Goal: Information Seeking & Learning: Learn about a topic

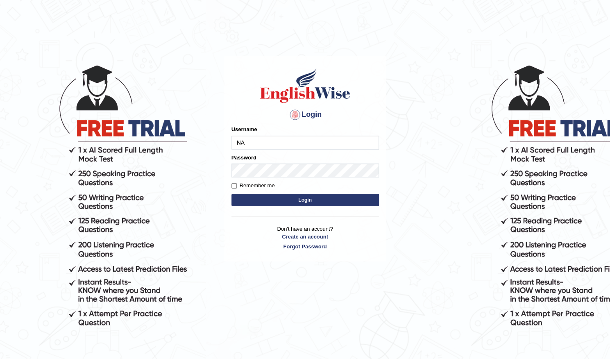
type input "Navyasri_"
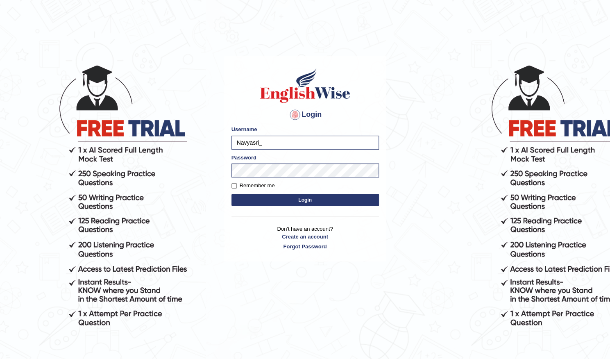
click at [295, 200] on button "Login" at bounding box center [304, 200] width 147 height 12
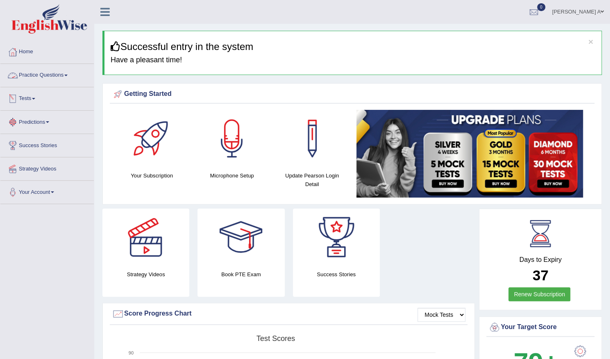
drag, startPoint x: 67, startPoint y: 75, endPoint x: 67, endPoint y: 70, distance: 4.5
click at [67, 75] on span at bounding box center [65, 76] width 3 height 2
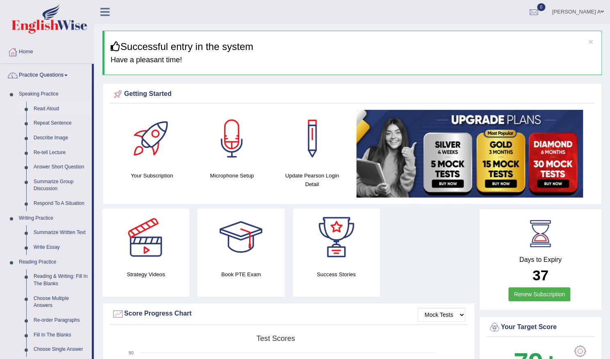
click at [57, 110] on link "Read Aloud" at bounding box center [61, 109] width 62 height 15
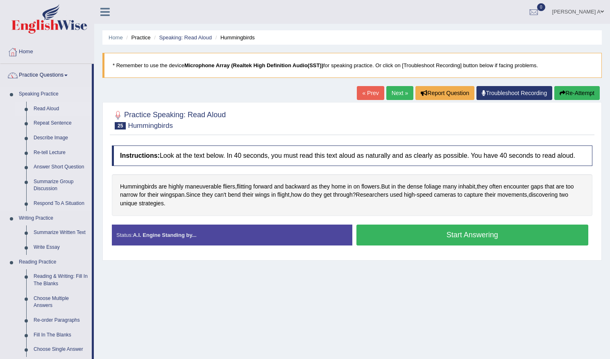
click at [54, 110] on link "Read Aloud" at bounding box center [61, 109] width 62 height 15
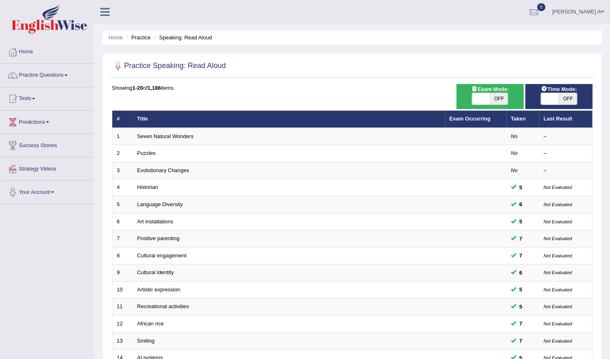
click at [500, 100] on span "OFF" at bounding box center [499, 98] width 18 height 11
checkbox input "true"
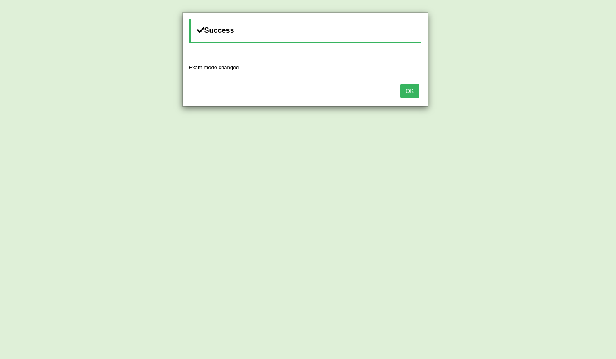
click at [415, 91] on button "OK" at bounding box center [409, 91] width 19 height 14
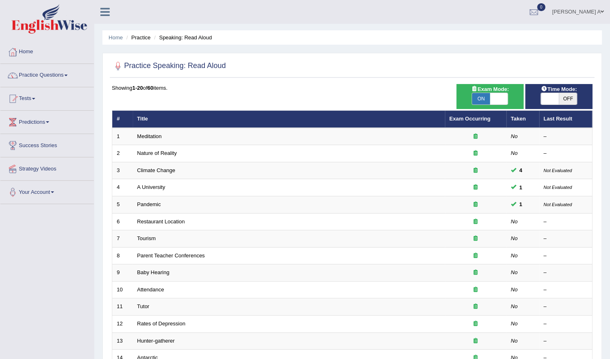
click at [569, 97] on span "OFF" at bounding box center [568, 98] width 18 height 11
checkbox input "true"
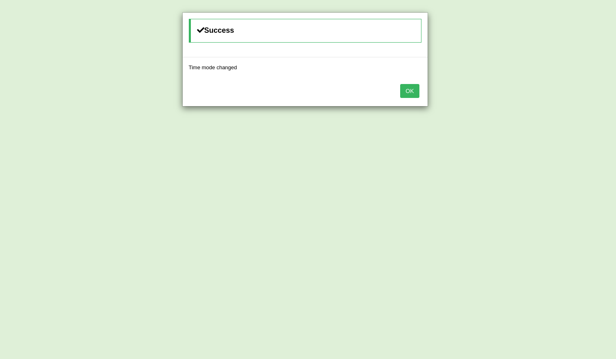
click at [414, 89] on button "OK" at bounding box center [409, 91] width 19 height 14
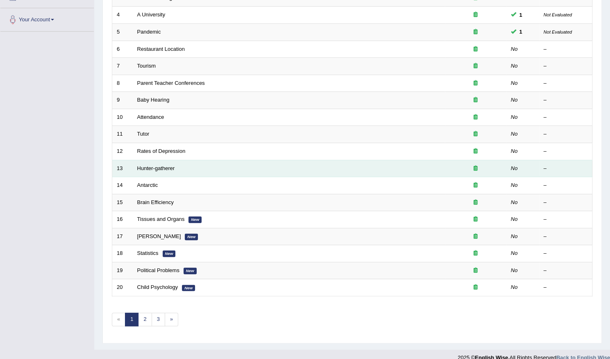
scroll to position [179, 0]
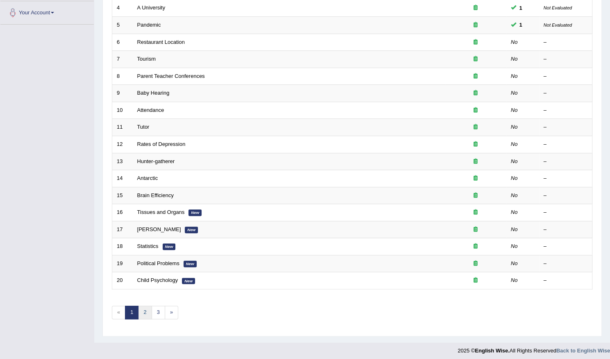
click at [145, 309] on link "2" at bounding box center [145, 313] width 14 height 14
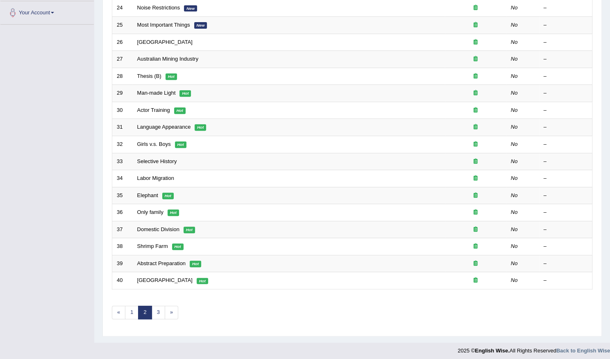
scroll to position [179, 0]
click at [129, 313] on link "1" at bounding box center [132, 313] width 14 height 14
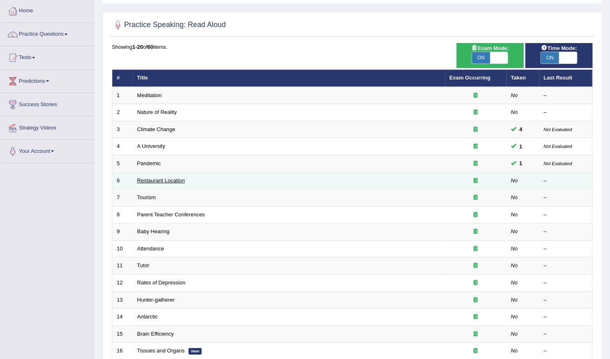
click at [166, 182] on link "Restaurant Location" at bounding box center [161, 180] width 48 height 6
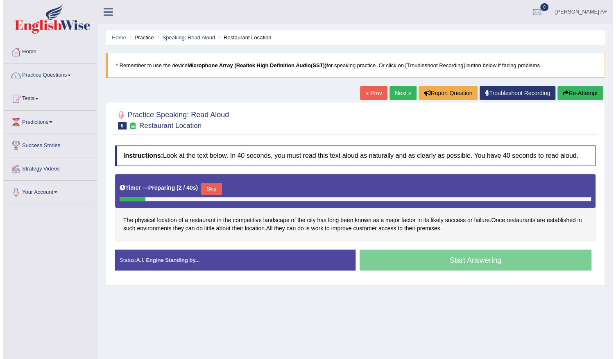
scroll to position [41, 0]
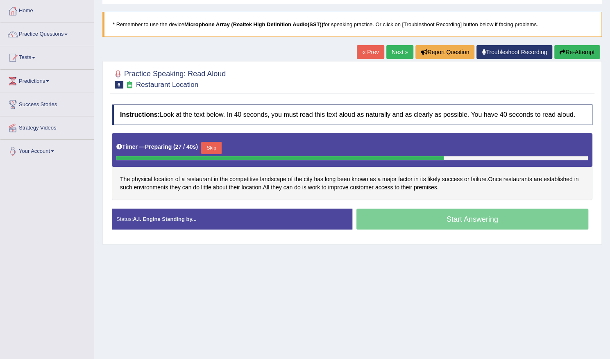
click at [215, 143] on button "Skip" at bounding box center [211, 148] width 20 height 12
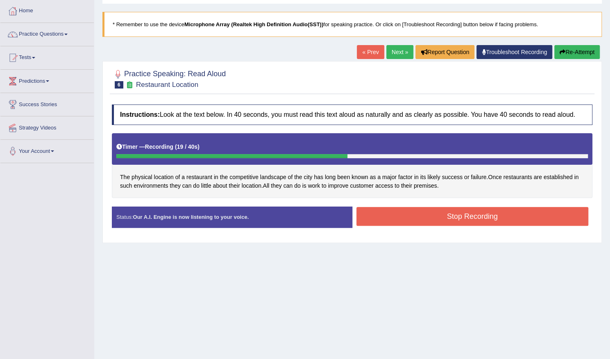
click at [389, 217] on button "Stop Recording" at bounding box center [472, 216] width 232 height 19
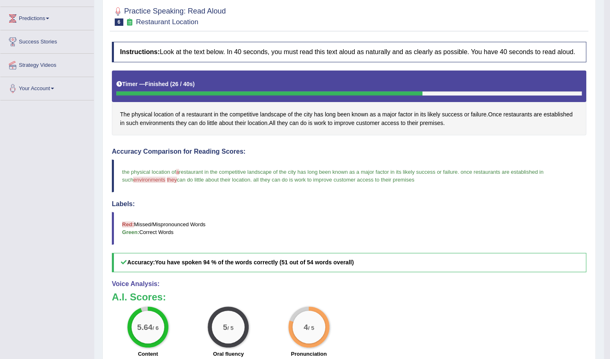
scroll to position [75, 0]
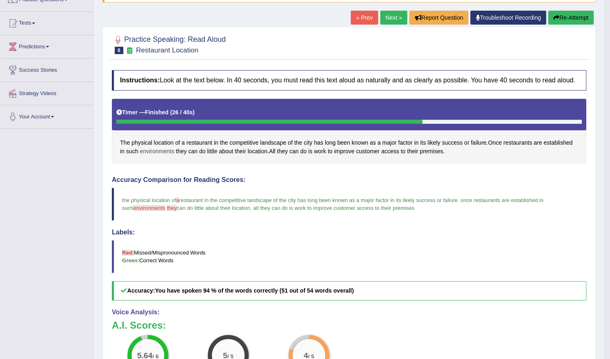
click at [162, 150] on span "environments" at bounding box center [157, 151] width 34 height 9
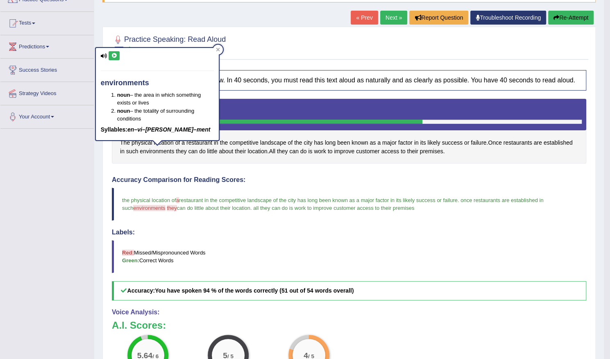
click at [115, 55] on icon at bounding box center [114, 55] width 6 height 5
click at [217, 49] on icon at bounding box center [218, 50] width 4 height 4
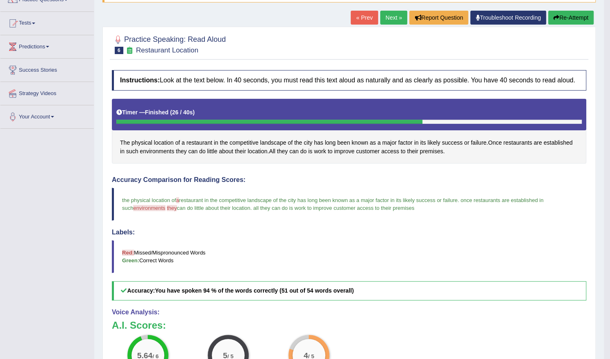
click at [394, 17] on link "Next »" at bounding box center [393, 18] width 27 height 14
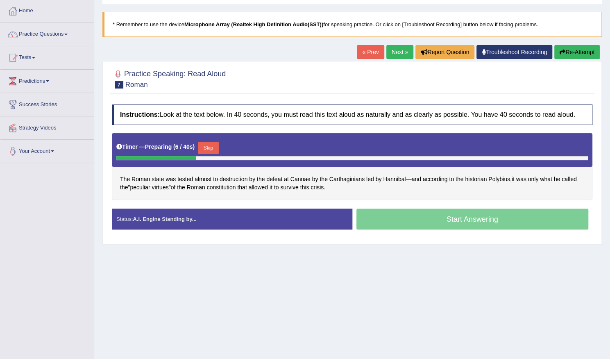
scroll to position [41, 0]
click at [219, 150] on button "Skip" at bounding box center [211, 148] width 20 height 12
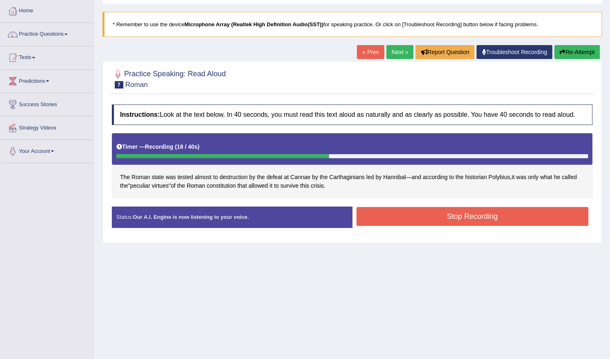
click at [393, 218] on button "Stop Recording" at bounding box center [472, 216] width 232 height 19
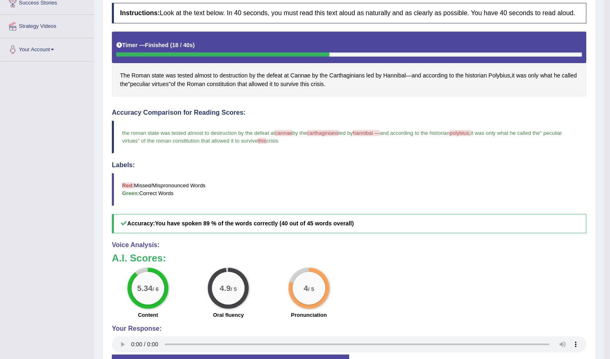
scroll to position [116, 0]
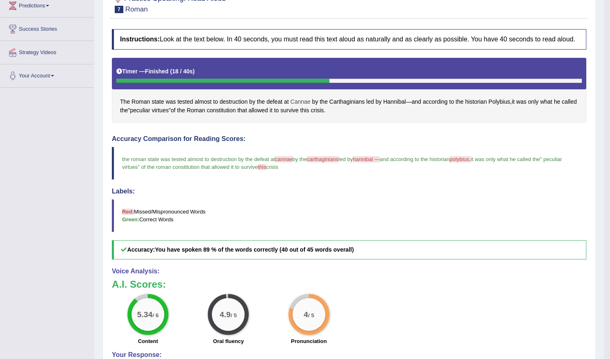
click at [303, 100] on span "Cannae" at bounding box center [300, 102] width 20 height 9
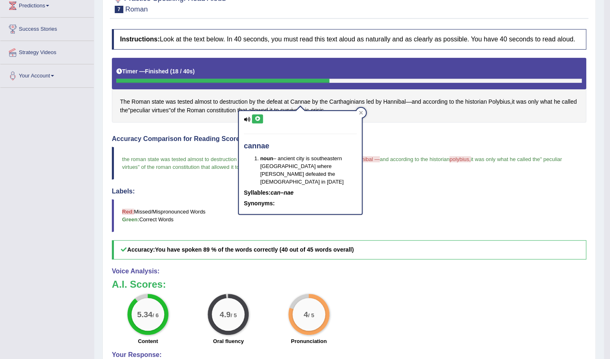
click at [257, 118] on icon at bounding box center [257, 118] width 6 height 5
click at [363, 111] on icon at bounding box center [361, 113] width 4 height 4
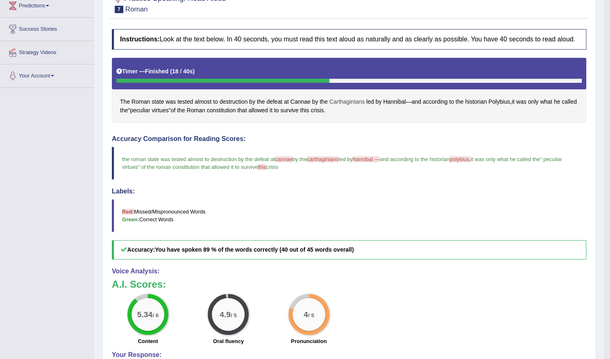
click at [355, 101] on span "Carthaginians" at bounding box center [346, 102] width 35 height 9
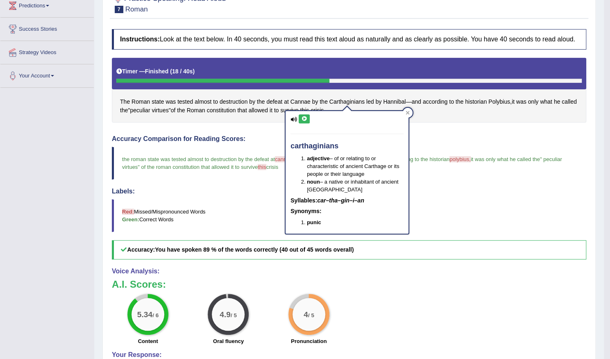
click at [307, 116] on icon at bounding box center [304, 118] width 6 height 5
click at [306, 120] on button at bounding box center [304, 118] width 11 height 9
click at [500, 100] on span "Polybius" at bounding box center [499, 102] width 22 height 9
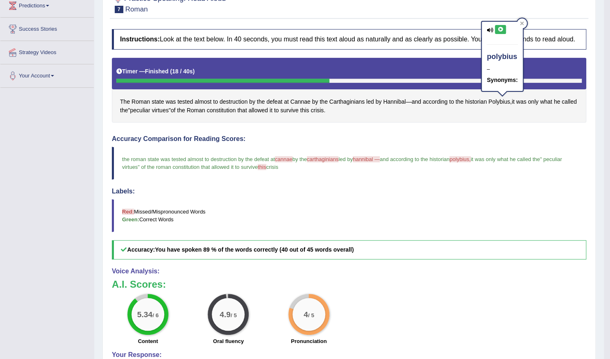
click at [500, 31] on icon at bounding box center [500, 29] width 6 height 5
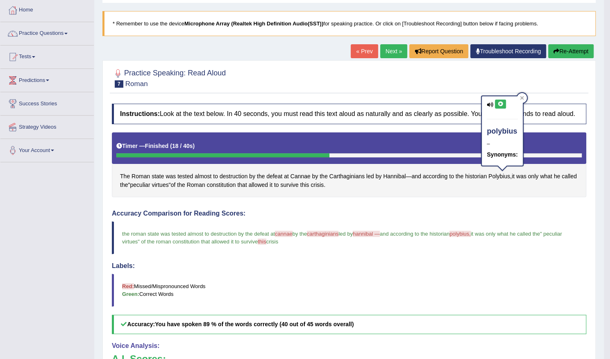
scroll to position [34, 0]
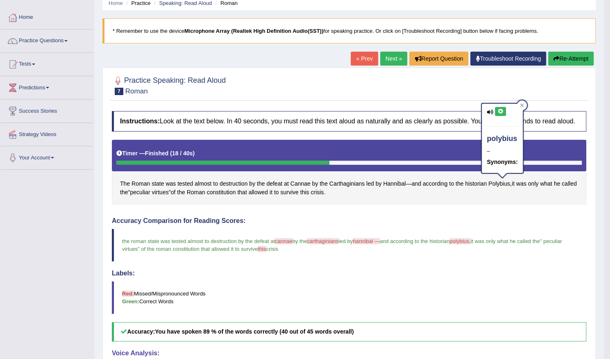
click at [392, 58] on link "Next »" at bounding box center [393, 59] width 27 height 14
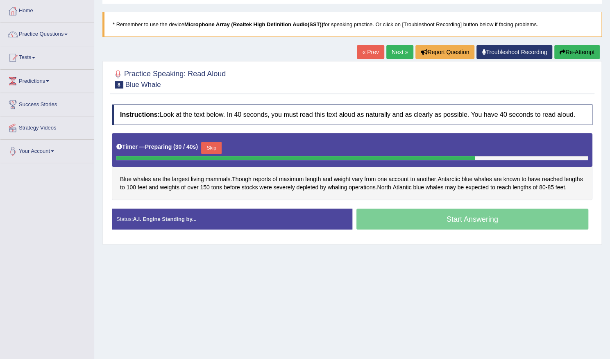
click at [218, 146] on button "Skip" at bounding box center [211, 148] width 20 height 12
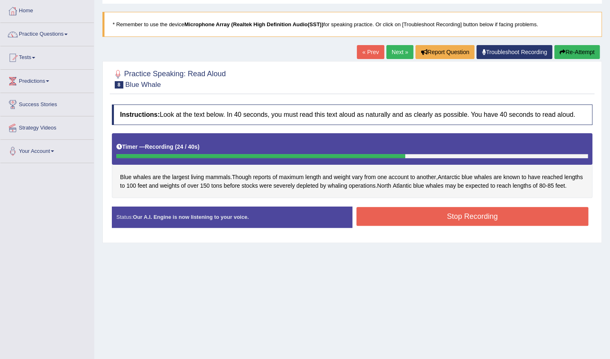
click at [389, 226] on button "Stop Recording" at bounding box center [472, 216] width 232 height 19
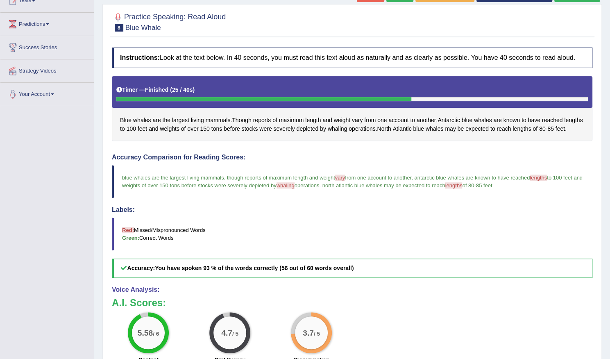
scroll to position [164, 0]
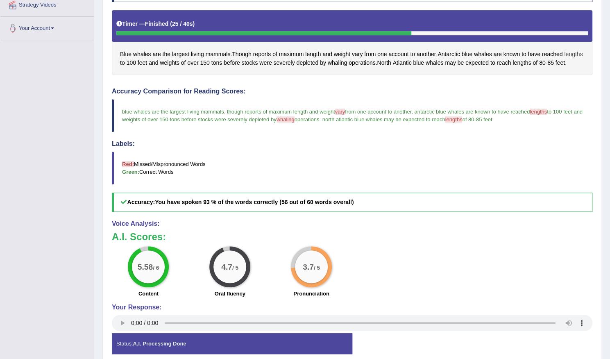
click at [564, 59] on span "lengths" at bounding box center [573, 54] width 18 height 9
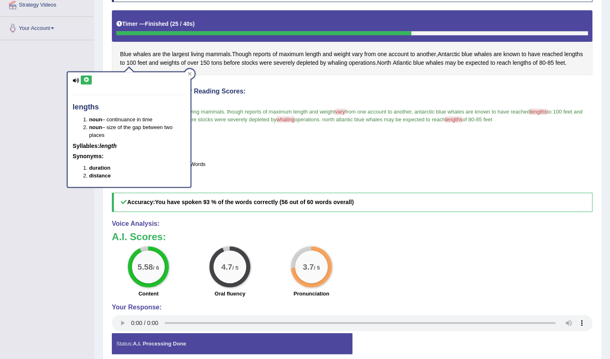
click at [87, 78] on icon at bounding box center [86, 79] width 6 height 5
click at [87, 80] on icon at bounding box center [86, 79] width 6 height 5
click at [193, 73] on div at bounding box center [190, 74] width 10 height 10
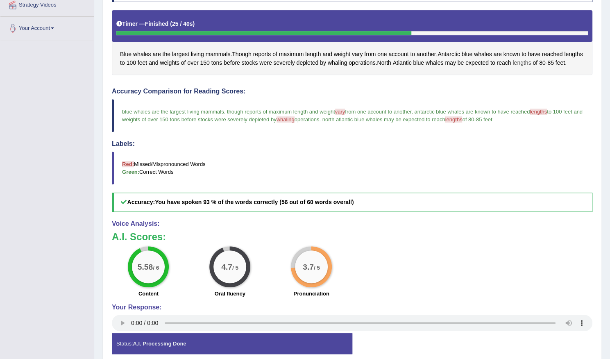
click at [531, 64] on span "lengths" at bounding box center [522, 63] width 18 height 9
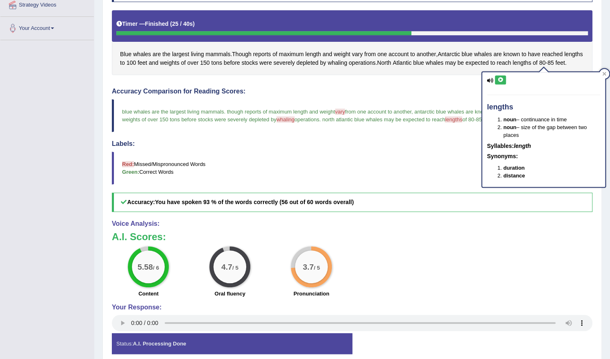
click at [501, 80] on icon at bounding box center [500, 79] width 6 height 5
click at [501, 79] on icon at bounding box center [500, 79] width 6 height 5
drag, startPoint x: 604, startPoint y: 75, endPoint x: 556, endPoint y: 78, distance: 47.6
click at [604, 75] on icon at bounding box center [604, 74] width 4 height 4
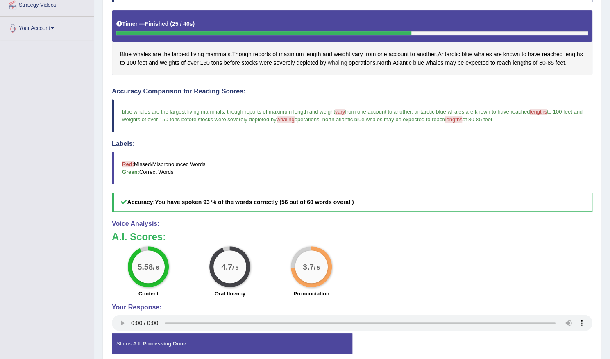
click at [347, 64] on span "whaling" at bounding box center [337, 63] width 19 height 9
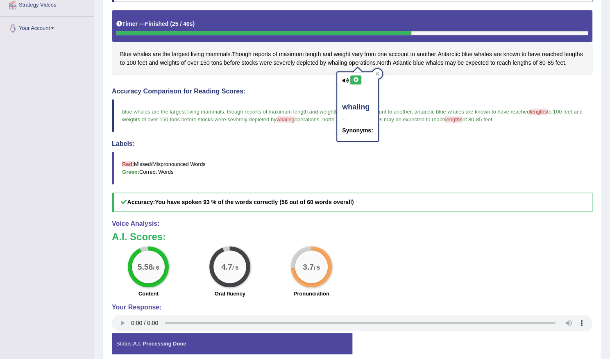
click at [357, 77] on icon at bounding box center [356, 79] width 6 height 5
click at [379, 72] on icon at bounding box center [377, 74] width 4 height 4
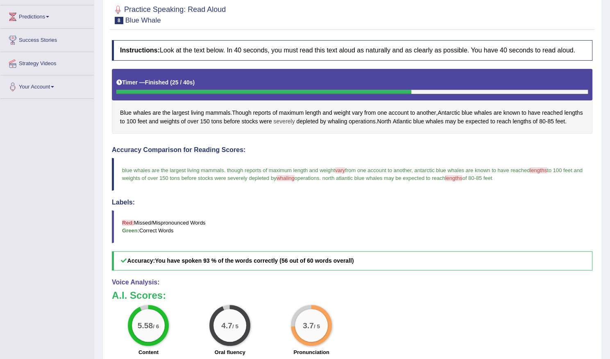
scroll to position [43, 0]
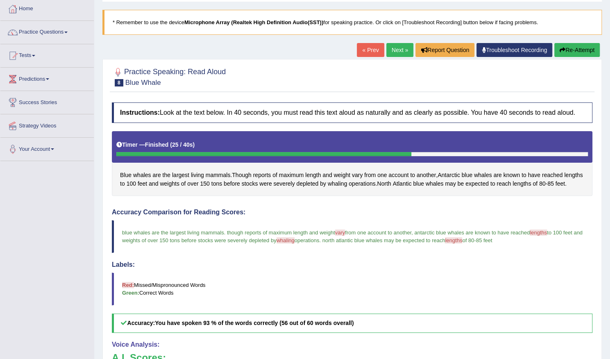
click at [397, 48] on link "Next »" at bounding box center [399, 50] width 27 height 14
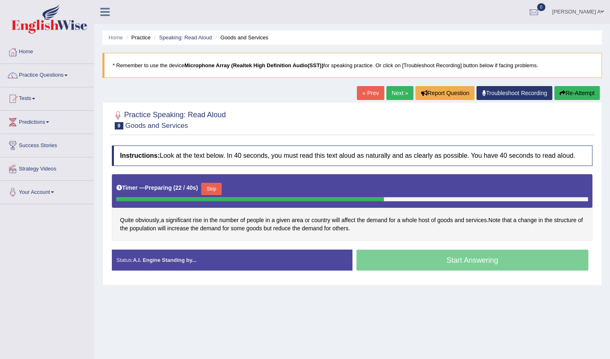
click at [215, 188] on button "Skip" at bounding box center [211, 189] width 20 height 12
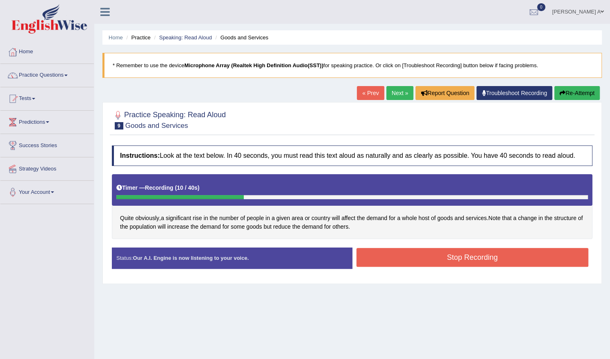
click at [465, 254] on button "Stop Recording" at bounding box center [472, 257] width 232 height 19
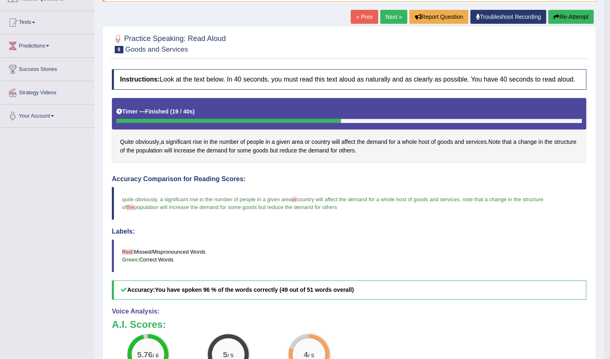
scroll to position [75, 0]
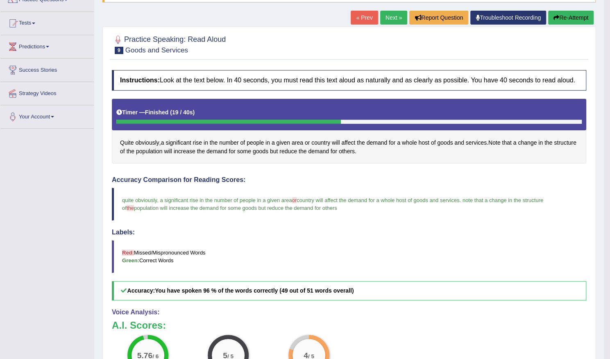
click at [392, 14] on link "Next »" at bounding box center [393, 18] width 27 height 14
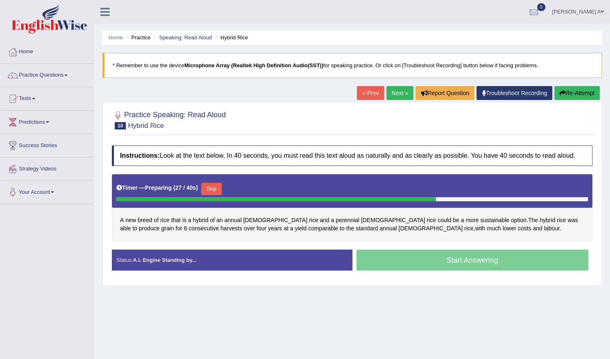
click at [217, 185] on button "Skip" at bounding box center [211, 189] width 20 height 12
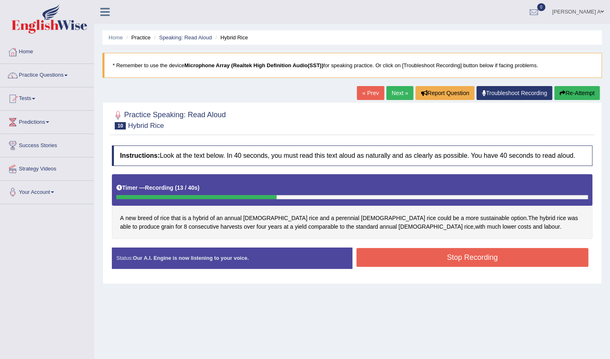
click at [444, 255] on button "Stop Recording" at bounding box center [472, 257] width 232 height 19
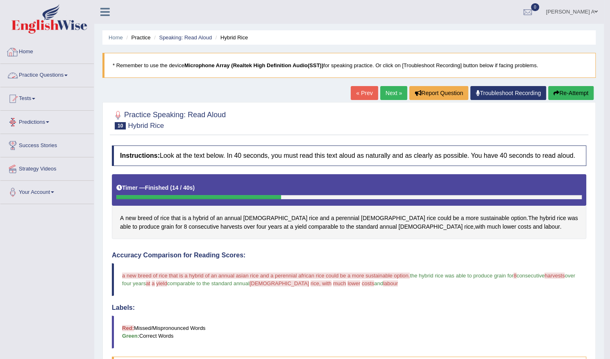
click at [62, 76] on link "Practice Questions" at bounding box center [46, 74] width 93 height 20
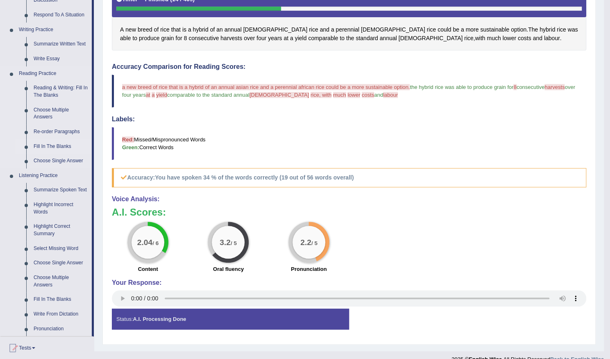
scroll to position [282, 0]
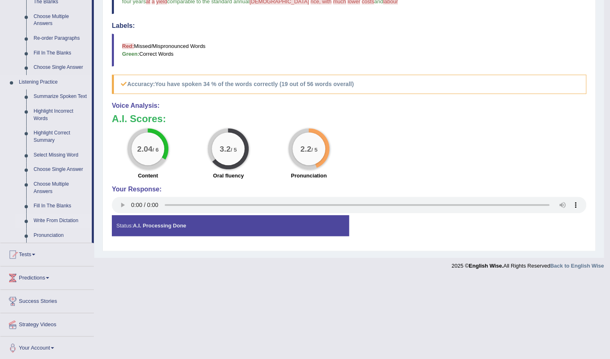
click at [69, 220] on link "Write From Dictation" at bounding box center [61, 220] width 62 height 15
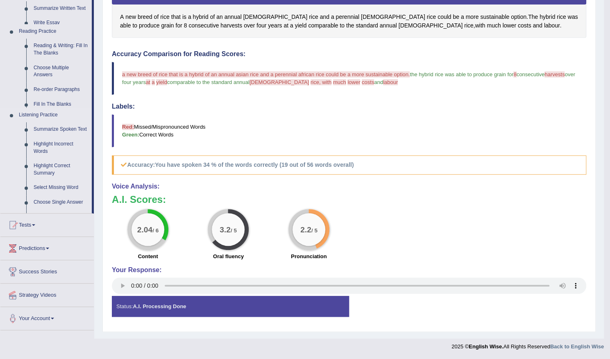
scroll to position [198, 0]
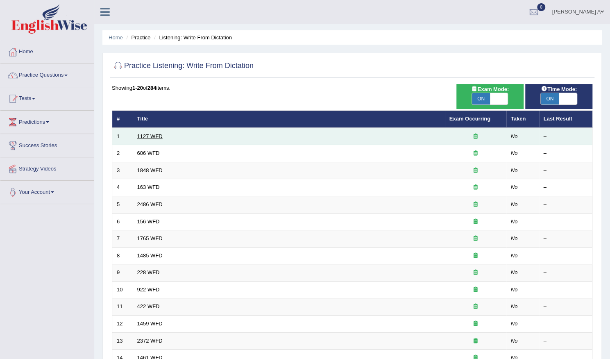
click at [154, 136] on link "1127 WFD" at bounding box center [149, 136] width 25 height 6
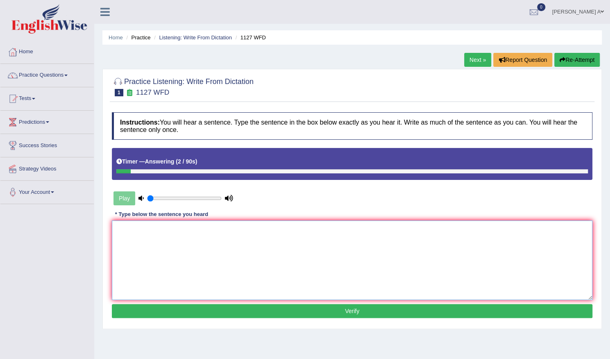
click at [220, 259] on textarea at bounding box center [352, 259] width 481 height 79
click at [259, 254] on textarea at bounding box center [352, 259] width 481 height 79
drag, startPoint x: 225, startPoint y: 236, endPoint x: 230, endPoint y: 234, distance: 6.2
click at [225, 236] on textarea at bounding box center [352, 259] width 481 height 79
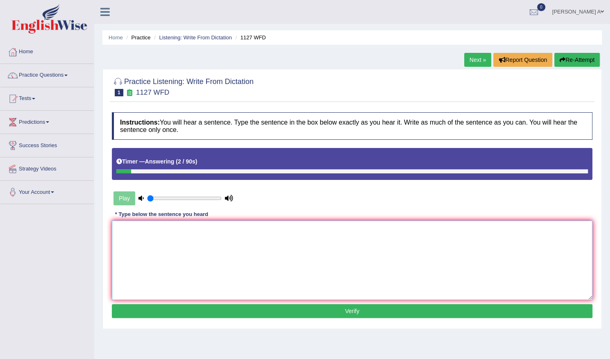
click at [234, 234] on textarea at bounding box center [352, 259] width 481 height 79
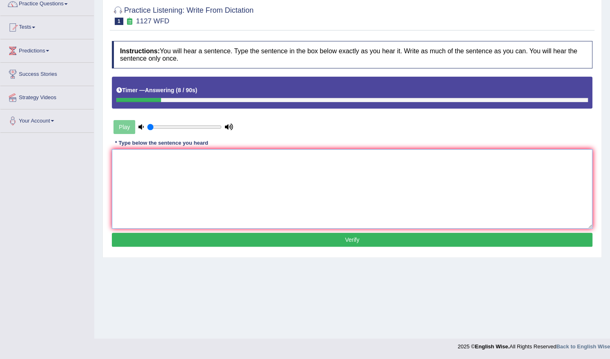
type textarea "a"
click at [151, 158] on textarea "A University degree" at bounding box center [352, 188] width 481 height 79
click at [199, 159] on textarea "A University degree" at bounding box center [352, 188] width 481 height 79
click at [169, 158] on textarea "A University degree requirement many profiles." at bounding box center [352, 188] width 481 height 79
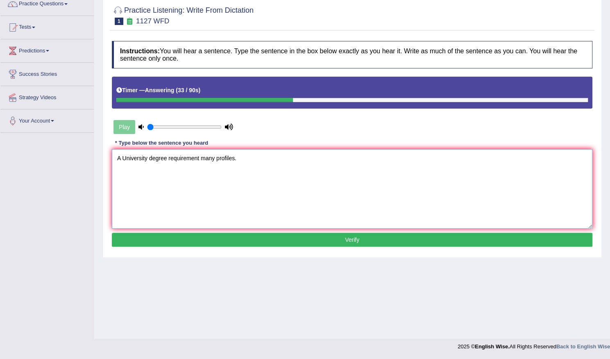
click at [169, 156] on textarea "A University degree requirement many profiles." at bounding box center [352, 188] width 481 height 79
click at [211, 156] on textarea "A University degree is a requirement many profiles." at bounding box center [352, 188] width 481 height 79
type textarea "A University degree is a requirement for many profiles."
click at [335, 238] on button "Verify" at bounding box center [352, 240] width 481 height 14
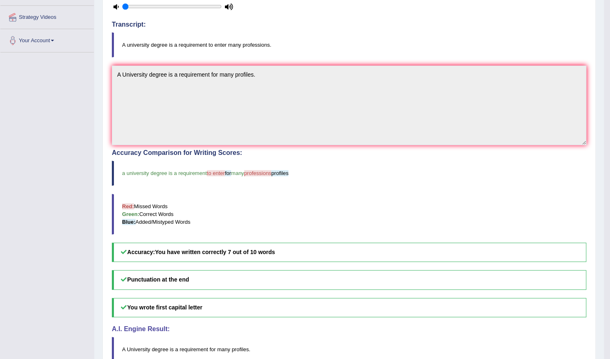
scroll to position [0, 0]
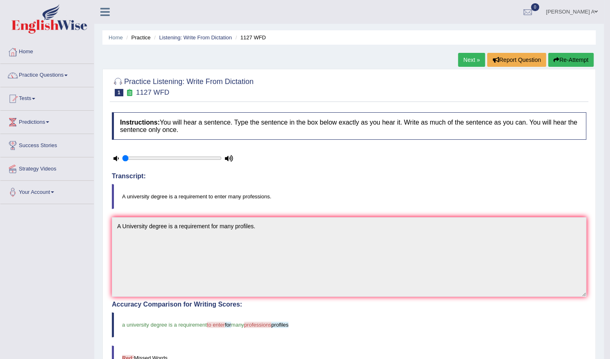
click at [468, 58] on link "Next »" at bounding box center [471, 60] width 27 height 14
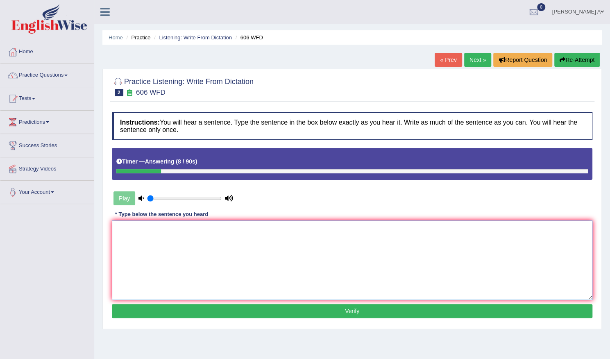
click at [288, 238] on textarea at bounding box center [352, 259] width 481 height 79
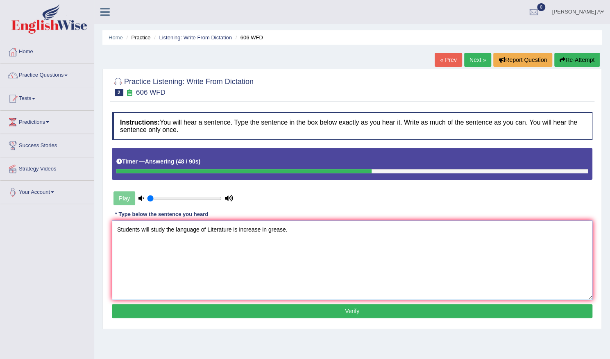
click at [232, 228] on textarea "Students will study the language of Literature is increase in grease." at bounding box center [352, 259] width 481 height 79
type textarea "Students will study the language of Literature literature is increase in grease."
click at [280, 310] on button "Verify" at bounding box center [352, 311] width 481 height 14
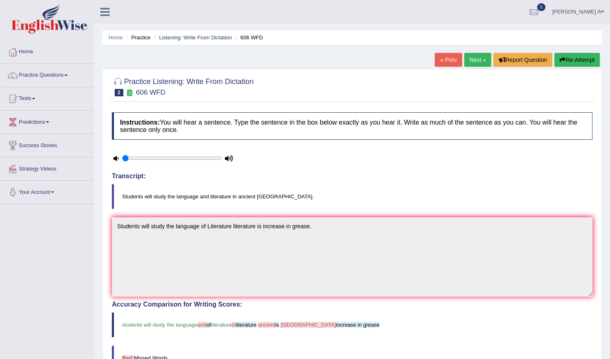
click at [475, 59] on link "Next »" at bounding box center [477, 60] width 27 height 14
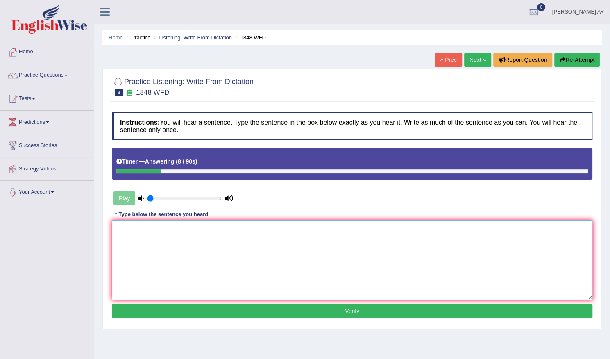
click at [311, 254] on textarea at bounding box center [352, 259] width 481 height 79
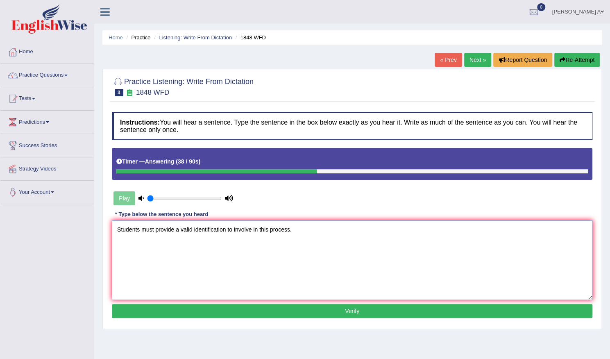
drag, startPoint x: 247, startPoint y: 232, endPoint x: 252, endPoint y: 255, distance: 23.3
click at [252, 255] on textarea "Students must provide a valid identification to involve in this process." at bounding box center [352, 259] width 481 height 79
click at [234, 228] on textarea "Students must provide a valid identification to involve in this process." at bounding box center [352, 259] width 481 height 79
click at [260, 228] on textarea "Students must provide a valid identification to be involve in this process." at bounding box center [352, 259] width 481 height 79
type textarea "Students must provide a valid identification to be involve involved in this pro…"
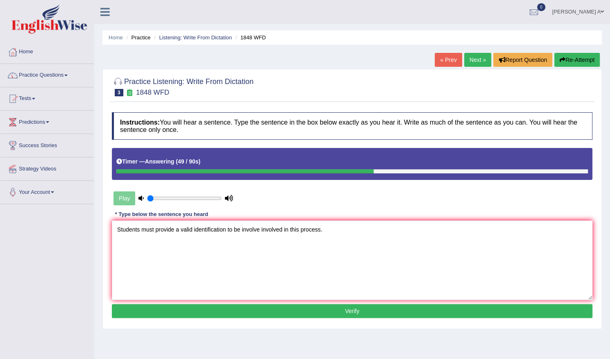
click at [310, 308] on button "Verify" at bounding box center [352, 311] width 481 height 14
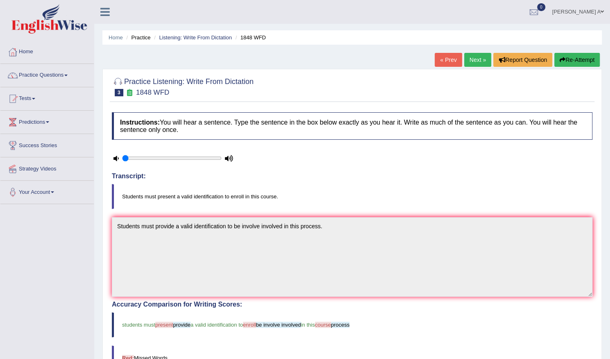
click at [472, 58] on link "Next »" at bounding box center [477, 60] width 27 height 14
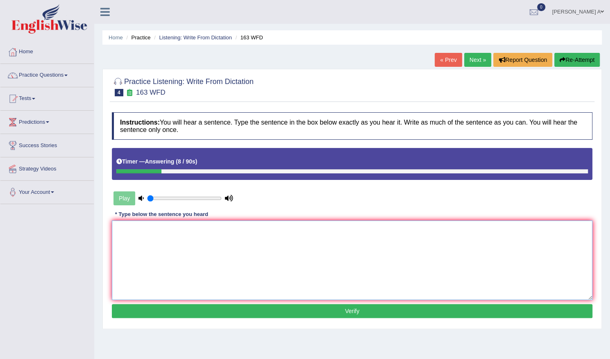
click at [308, 234] on textarea at bounding box center [352, 259] width 481 height 79
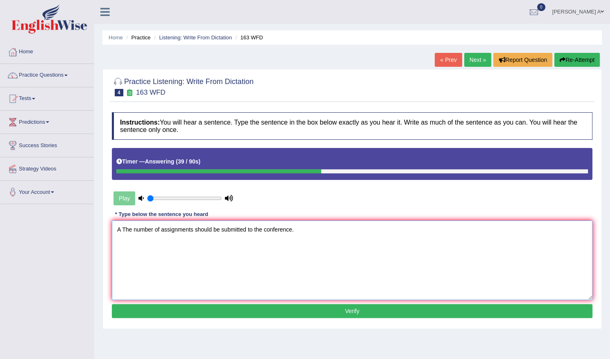
click at [122, 229] on textarea "A The number of assignments should be submitted to the conference." at bounding box center [352, 259] width 481 height 79
click at [301, 227] on textarea "A The number of assignments should be submitted to the conference." at bounding box center [352, 259] width 481 height 79
type textarea "A The number of assignments should be submitted to the conference."
click at [319, 311] on button "Verify" at bounding box center [352, 311] width 481 height 14
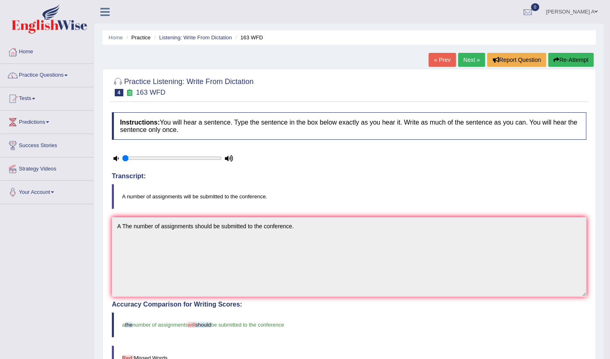
click at [578, 60] on button "Re-Attempt" at bounding box center [570, 60] width 45 height 14
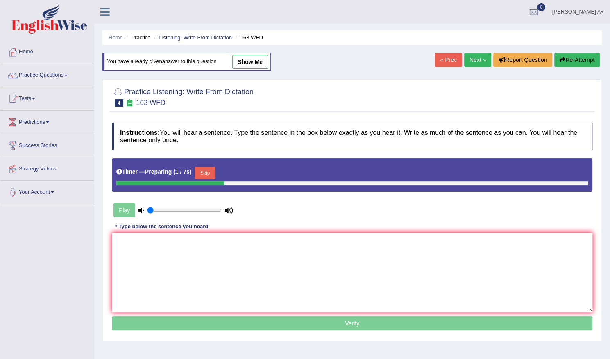
click at [205, 173] on button "Skip" at bounding box center [205, 173] width 20 height 12
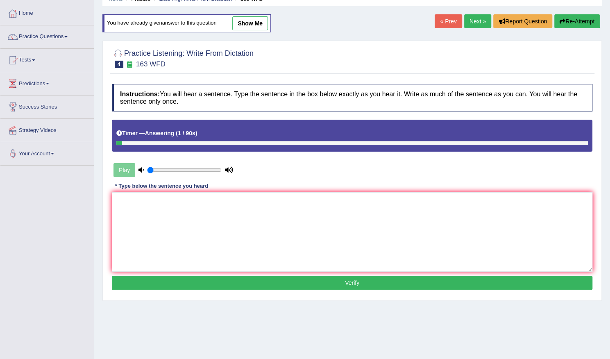
scroll to position [71, 0]
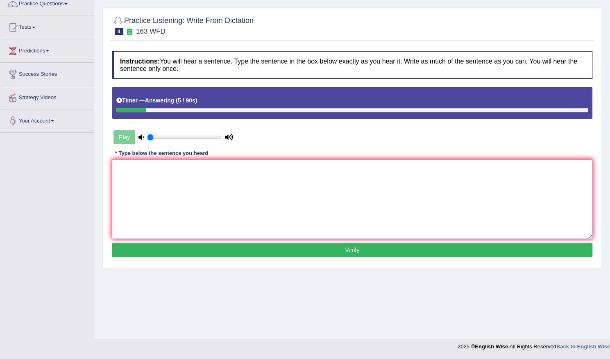
click at [219, 205] on textarea at bounding box center [352, 198] width 481 height 79
type textarea "a"
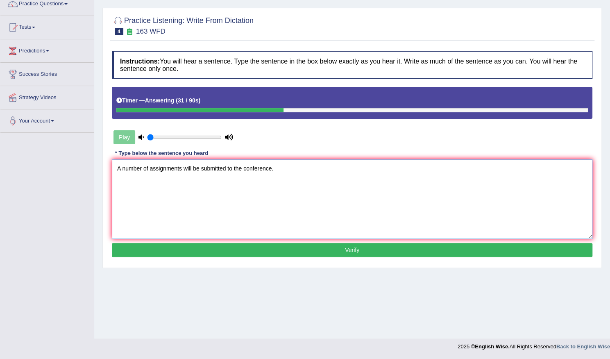
click at [123, 167] on textarea "A number of assignments will be submitted to the conference." at bounding box center [352, 198] width 481 height 79
click at [296, 170] on textarea "A number of assignments will be submitted to the conference." at bounding box center [352, 198] width 481 height 79
type textarea "A number of assignments will be submitted to the conference."
click at [324, 247] on button "Verify" at bounding box center [352, 250] width 481 height 14
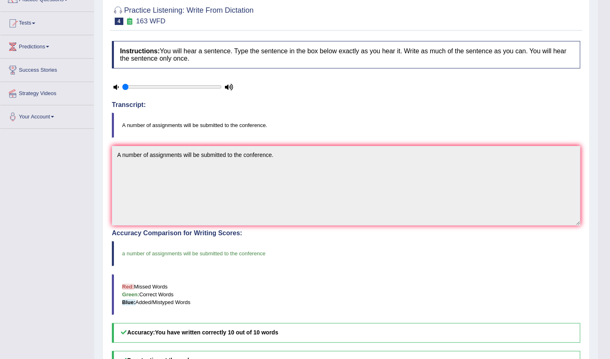
scroll to position [30, 0]
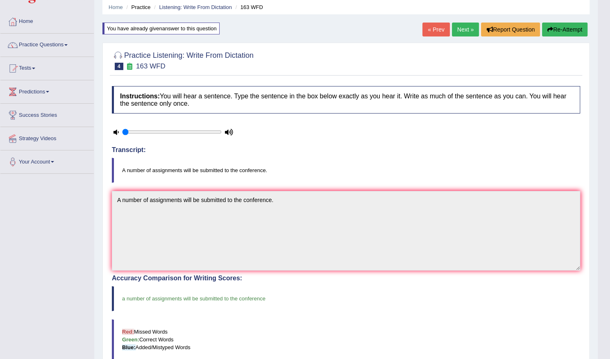
click at [461, 27] on link "Next »" at bounding box center [465, 30] width 27 height 14
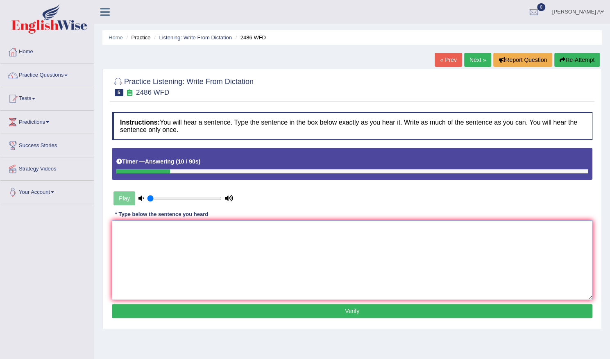
click at [354, 259] on textarea at bounding box center [352, 259] width 481 height 79
type textarea "It is quite clear that our facial expressions required that."
click at [379, 309] on button "Verify" at bounding box center [352, 311] width 481 height 14
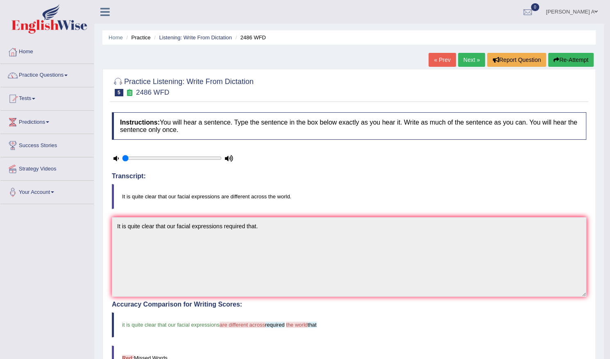
drag, startPoint x: 369, startPoint y: 277, endPoint x: 330, endPoint y: 196, distance: 90.0
click at [330, 196] on blockquote "It is quite clear that our facial expressions are different across the world." at bounding box center [349, 196] width 474 height 25
click at [468, 59] on link "Next »" at bounding box center [471, 60] width 27 height 14
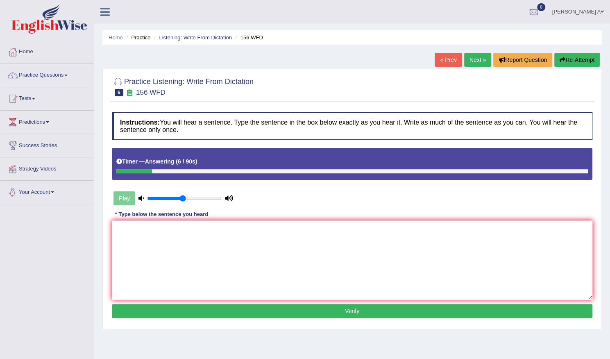
drag, startPoint x: 172, startPoint y: 196, endPoint x: 183, endPoint y: 196, distance: 10.2
type input "0.5"
click at [183, 196] on input "range" at bounding box center [184, 198] width 75 height 7
click at [568, 59] on button "Re-Attempt" at bounding box center [576, 60] width 45 height 14
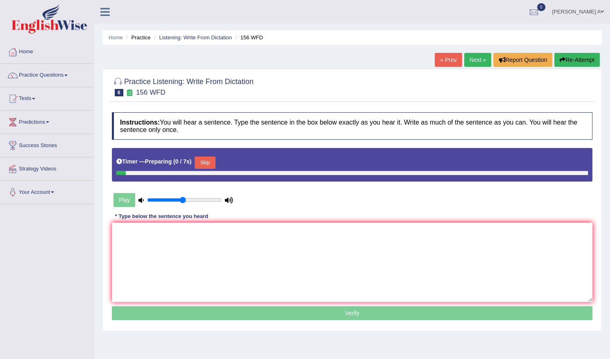
click at [208, 160] on button "Skip" at bounding box center [205, 163] width 20 height 12
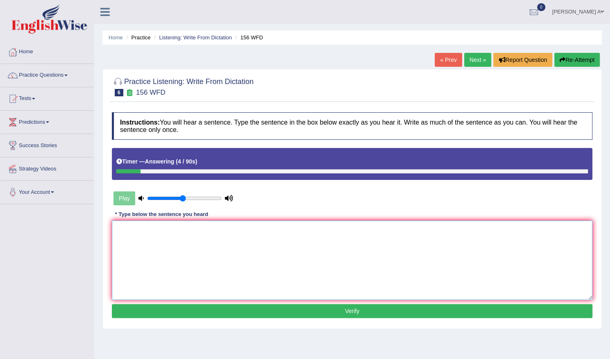
click at [198, 273] on textarea at bounding box center [352, 259] width 481 height 79
type textarea "All the assignments are due by tomorrow."
click at [279, 314] on button "Verify" at bounding box center [352, 311] width 481 height 14
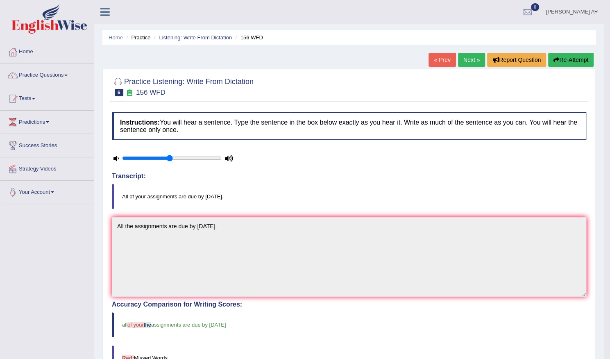
scroll to position [41, 0]
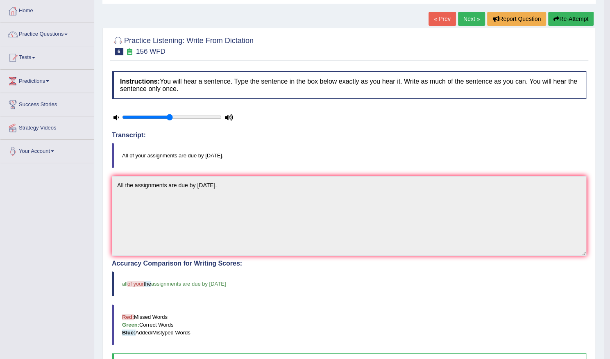
click at [562, 17] on button "Re-Attempt" at bounding box center [570, 19] width 45 height 14
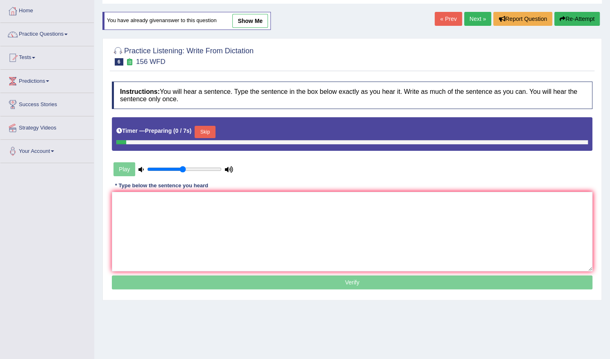
scroll to position [41, 0]
click at [210, 131] on button "Skip" at bounding box center [205, 132] width 20 height 12
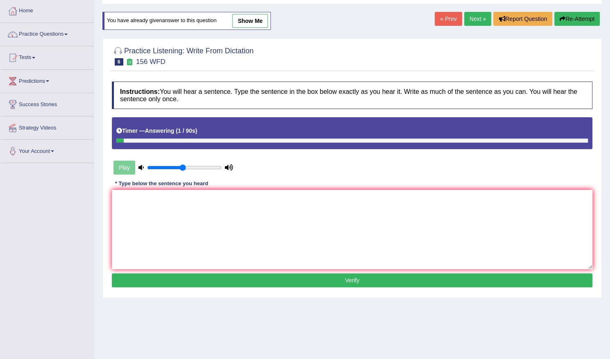
click at [478, 20] on link "Next »" at bounding box center [477, 19] width 27 height 14
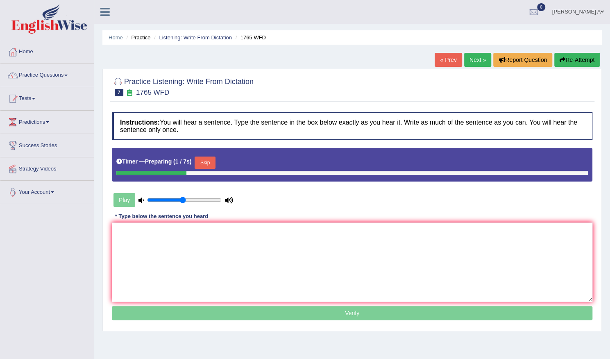
drag, startPoint x: 208, startPoint y: 159, endPoint x: 215, endPoint y: 158, distance: 6.8
click at [208, 159] on button "Skip" at bounding box center [205, 163] width 20 height 12
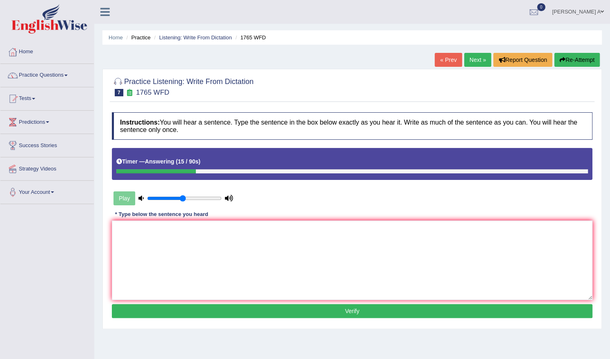
click at [569, 59] on button "Re-Attempt" at bounding box center [576, 60] width 45 height 14
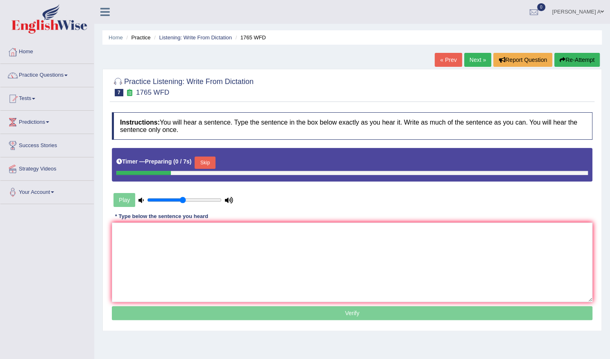
click at [211, 161] on button "Skip" at bounding box center [205, 163] width 20 height 12
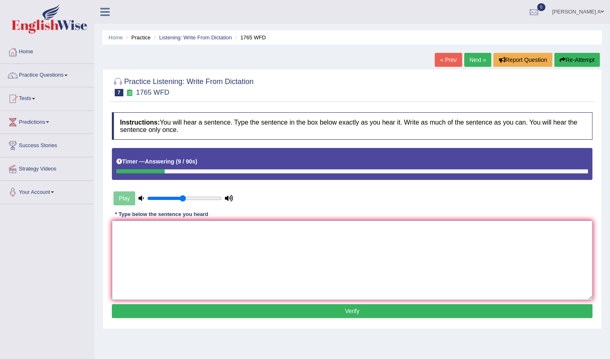
click at [342, 259] on textarea at bounding box center [352, 259] width 481 height 79
click at [148, 228] on textarea "Applications forms" at bounding box center [352, 259] width 481 height 79
click at [183, 232] on textarea "Application forms" at bounding box center [352, 259] width 481 height 79
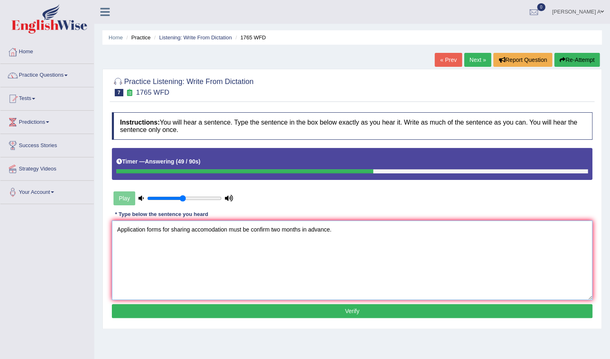
click at [270, 229] on textarea "Application forms for sharing accomodation must be confirm two months in advanc…" at bounding box center [352, 259] width 481 height 79
click at [208, 230] on textarea "Application forms for sharing accomodation must be confirmed two months in adva…" at bounding box center [352, 259] width 481 height 79
type textarea "Application forms for sharing accommodation must be confirmed two months in adv…"
click at [355, 309] on button "Verify" at bounding box center [352, 311] width 481 height 14
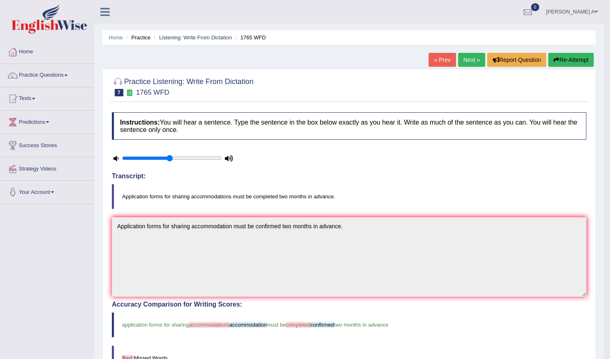
click at [467, 60] on link "Next »" at bounding box center [471, 60] width 27 height 14
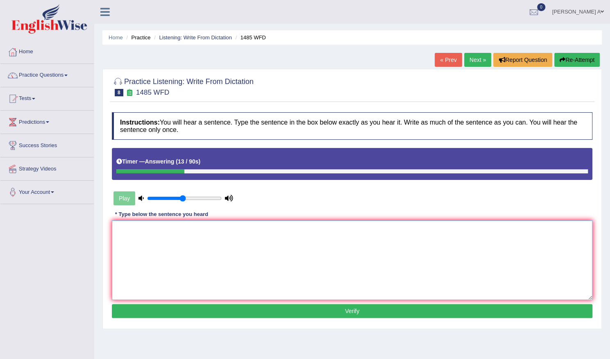
click at [270, 267] on textarea at bounding box center [352, 259] width 481 height 79
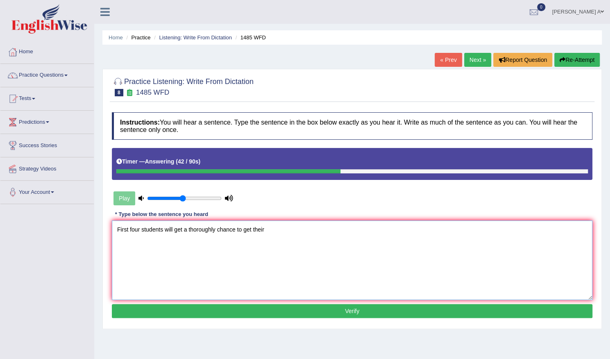
click at [215, 228] on textarea "First four students will get a thoroughly chance to get their" at bounding box center [352, 259] width 481 height 79
click at [282, 236] on textarea "First four students will get through a chance to get their" at bounding box center [352, 259] width 481 height 79
type textarea "First four students will get through a chance to get the best subjects."
click at [308, 312] on button "Verify" at bounding box center [352, 311] width 481 height 14
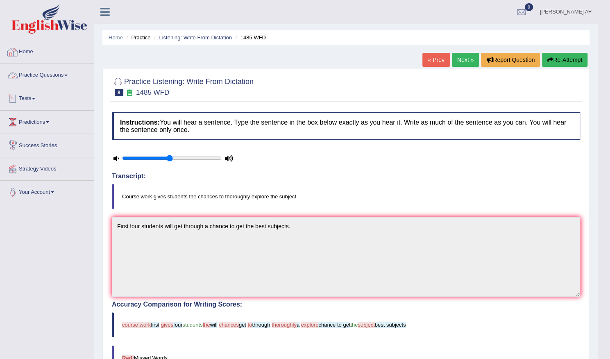
click at [65, 75] on link "Practice Questions" at bounding box center [46, 74] width 93 height 20
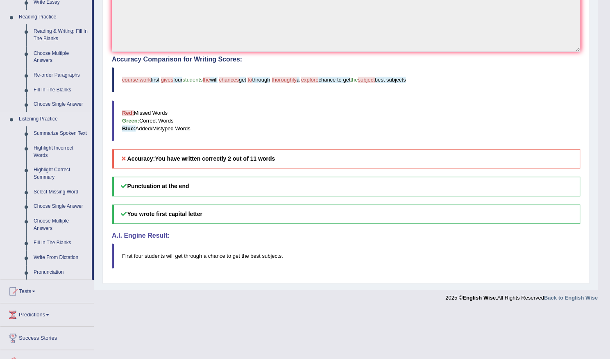
scroll to position [246, 0]
click at [48, 147] on link "Highlight Incorrect Words" at bounding box center [61, 151] width 62 height 22
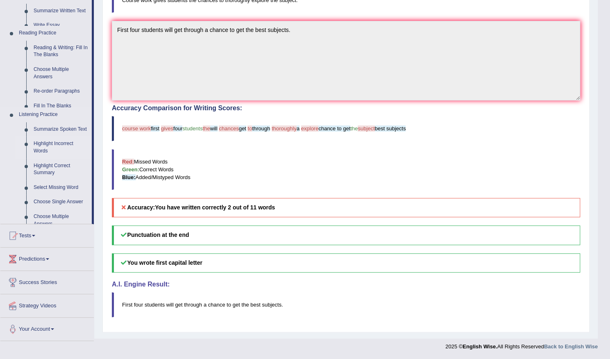
scroll to position [193, 0]
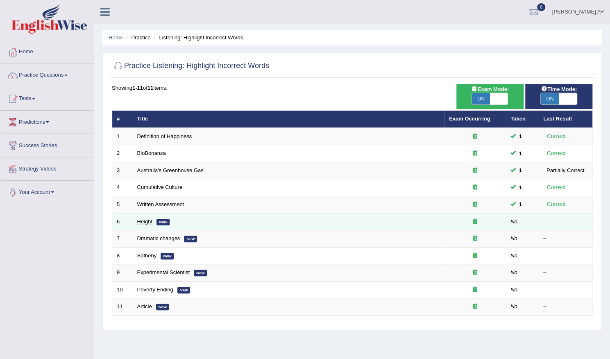
click at [145, 220] on link "Height" at bounding box center [145, 221] width 16 height 6
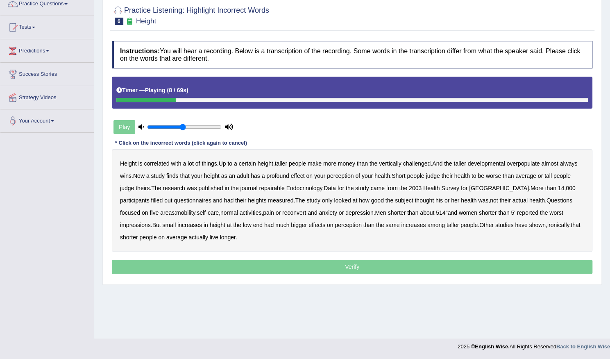
click at [491, 163] on b "developmental" at bounding box center [486, 163] width 37 height 7
click at [530, 162] on b "overpopulate" at bounding box center [522, 163] width 33 height 7
click at [277, 189] on b "repairable" at bounding box center [271, 188] width 25 height 7
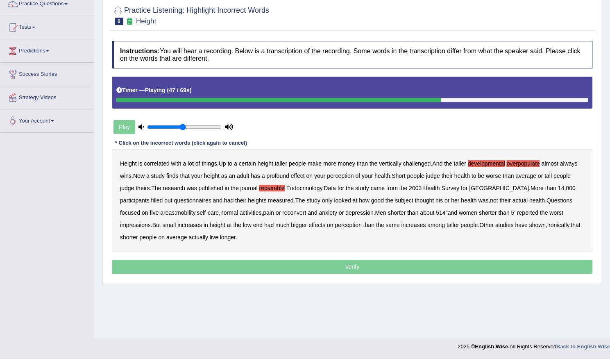
click at [282, 213] on b "reconvert" at bounding box center [294, 212] width 24 height 7
click at [205, 265] on p "Verify" at bounding box center [352, 267] width 481 height 14
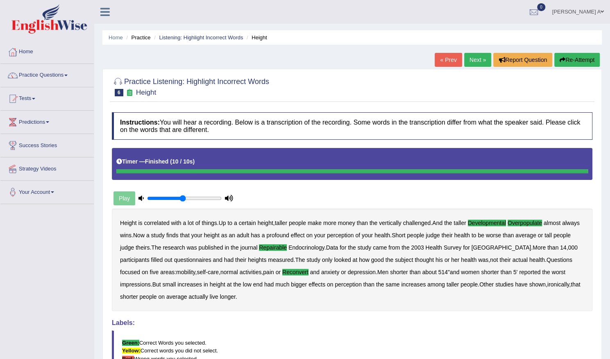
click at [476, 57] on link "Next »" at bounding box center [477, 60] width 27 height 14
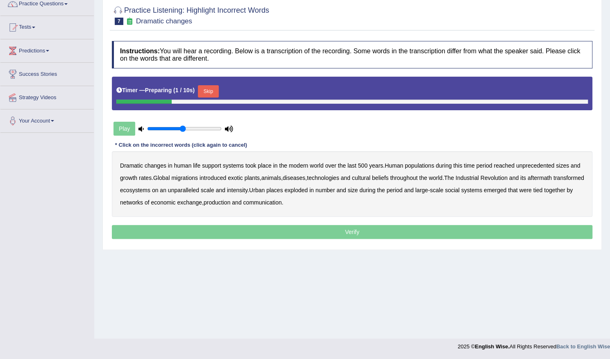
scroll to position [71, 0]
click at [213, 86] on button "Skip" at bounding box center [208, 91] width 20 height 12
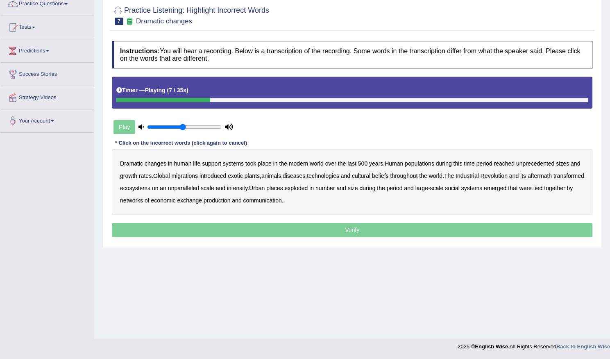
click at [423, 163] on b "populations" at bounding box center [419, 163] width 29 height 7
click at [304, 175] on b "diseases" at bounding box center [294, 175] width 23 height 7
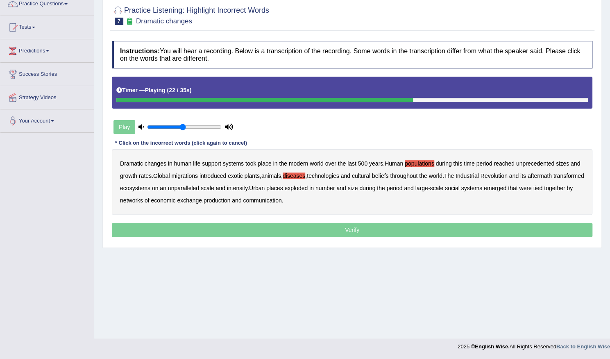
click at [150, 188] on b "ecosystems" at bounding box center [135, 188] width 30 height 7
click at [230, 202] on b "production" at bounding box center [217, 200] width 27 height 7
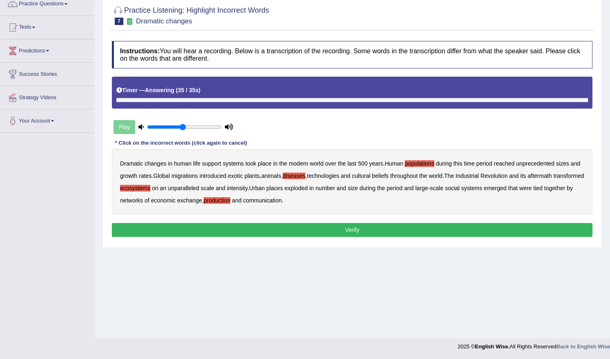
click at [318, 230] on button "Verify" at bounding box center [352, 230] width 481 height 14
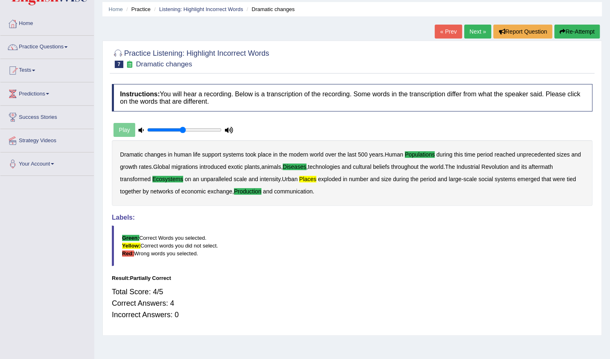
scroll to position [0, 0]
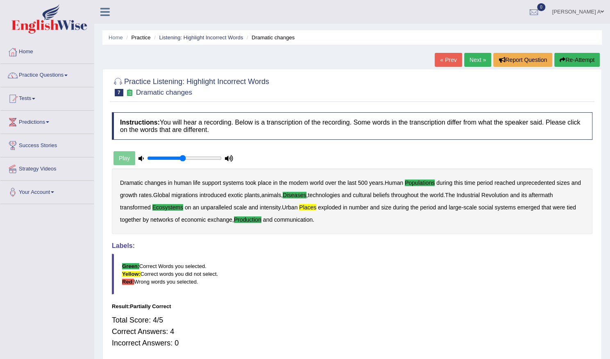
click at [568, 57] on button "Re-Attempt" at bounding box center [576, 60] width 45 height 14
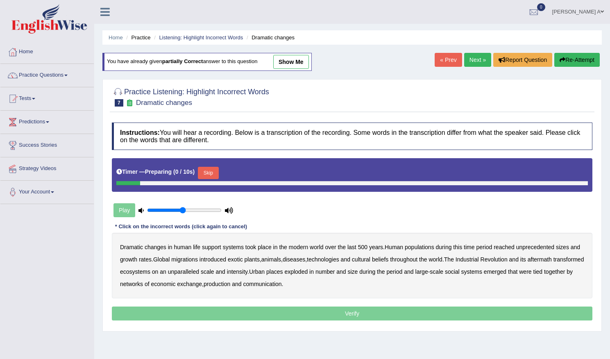
click at [206, 170] on button "Skip" at bounding box center [208, 173] width 20 height 12
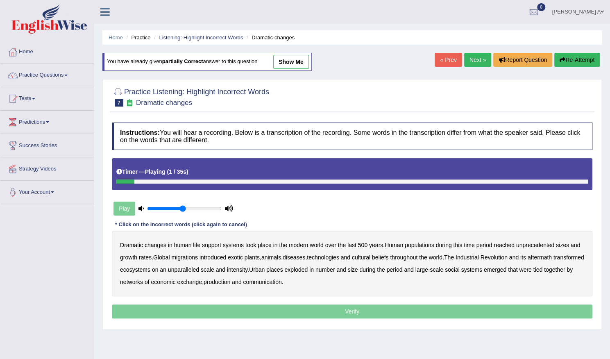
drag, startPoint x: 141, startPoint y: 181, endPoint x: 195, endPoint y: 181, distance: 53.3
click at [193, 181] on div at bounding box center [352, 181] width 472 height 4
click at [425, 245] on b "populations" at bounding box center [419, 245] width 29 height 7
click at [295, 257] on b "diseases" at bounding box center [294, 257] width 23 height 7
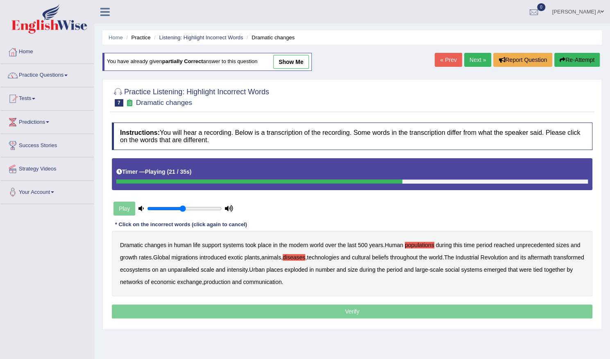
click at [150, 271] on b "ecosystems" at bounding box center [135, 269] width 30 height 7
click at [283, 271] on b "places" at bounding box center [274, 269] width 16 height 7
drag, startPoint x: 252, startPoint y: 283, endPoint x: 256, endPoint y: 285, distance: 4.6
click at [230, 283] on b "production" at bounding box center [217, 282] width 27 height 7
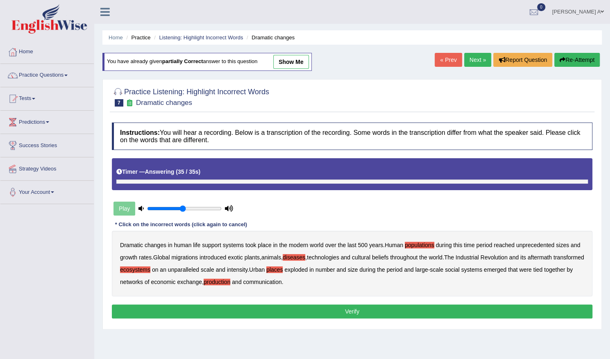
click at [286, 311] on button "Verify" at bounding box center [352, 311] width 481 height 14
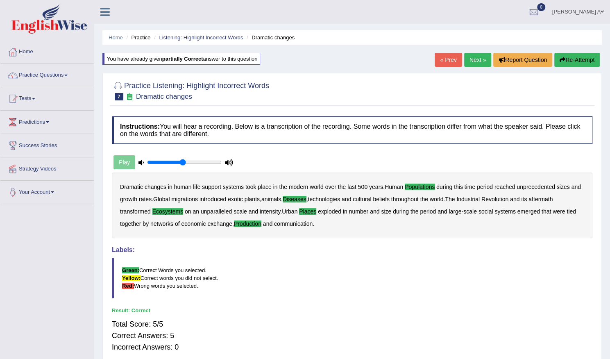
click at [479, 57] on link "Next »" at bounding box center [477, 60] width 27 height 14
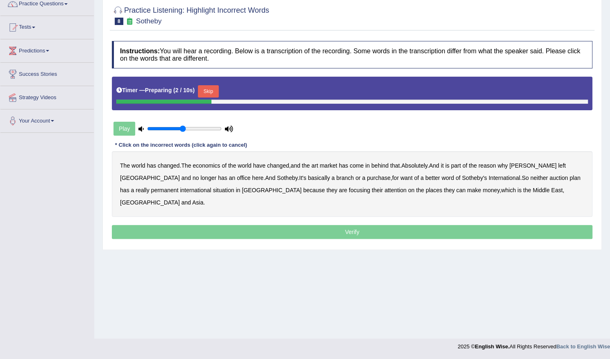
click at [210, 88] on button "Skip" at bounding box center [208, 91] width 20 height 12
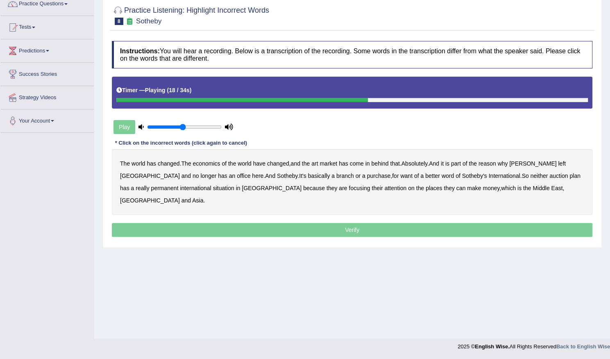
click at [367, 177] on b "purchase" at bounding box center [379, 175] width 24 height 7
click at [569, 175] on b "plan" at bounding box center [574, 175] width 11 height 7
click at [213, 189] on b "situation" at bounding box center [223, 188] width 21 height 7
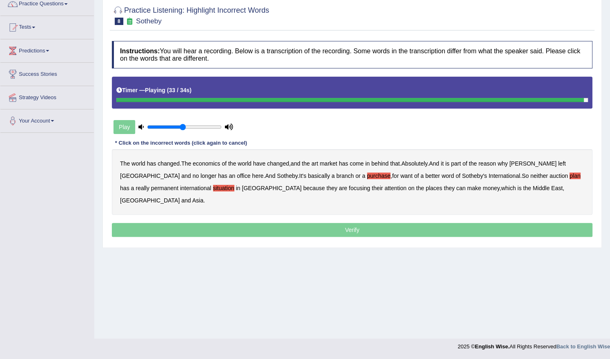
click at [408, 223] on button "Verify" at bounding box center [352, 230] width 481 height 14
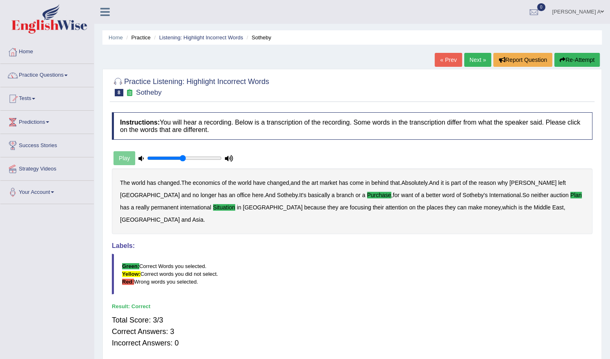
click at [477, 62] on link "Next »" at bounding box center [477, 60] width 27 height 14
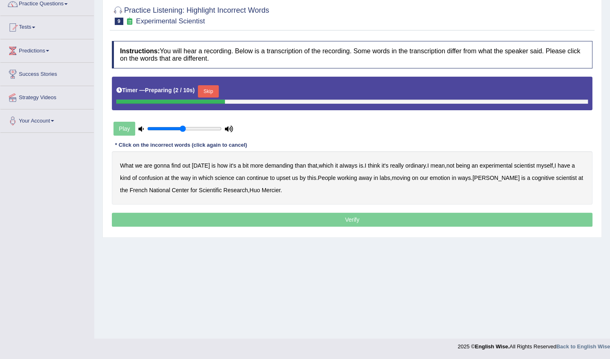
click at [210, 91] on button "Skip" at bounding box center [208, 91] width 20 height 12
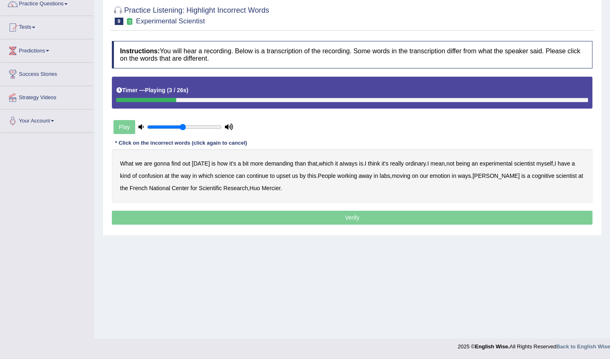
click at [276, 163] on b "demanding" at bounding box center [279, 163] width 28 height 7
click at [411, 163] on b "ordinary" at bounding box center [415, 163] width 20 height 7
click at [150, 177] on b "confusion" at bounding box center [150, 175] width 25 height 7
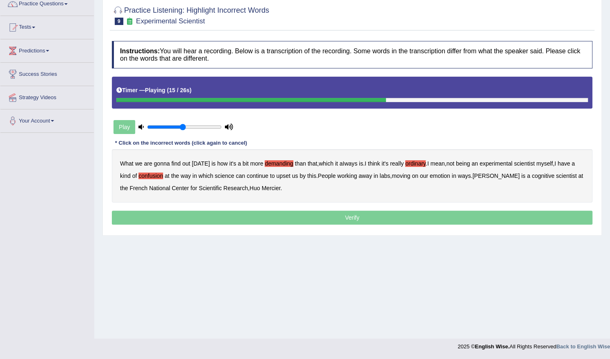
drag, startPoint x: 283, startPoint y: 175, endPoint x: 287, endPoint y: 175, distance: 4.1
click at [284, 175] on b "upset" at bounding box center [283, 175] width 14 height 7
click at [442, 177] on b "emotion" at bounding box center [440, 175] width 20 height 7
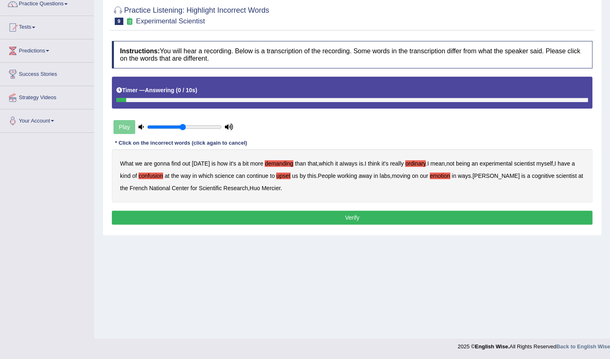
click at [305, 215] on button "Verify" at bounding box center [352, 218] width 481 height 14
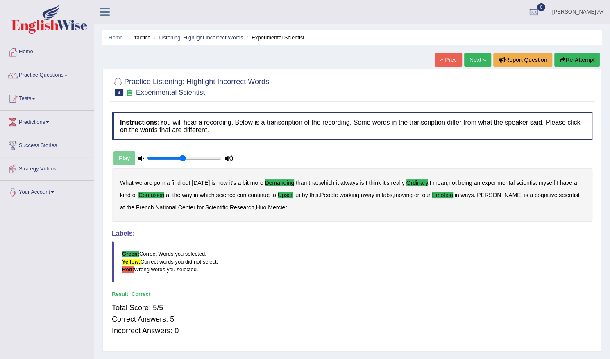
click at [473, 58] on link "Next »" at bounding box center [477, 60] width 27 height 14
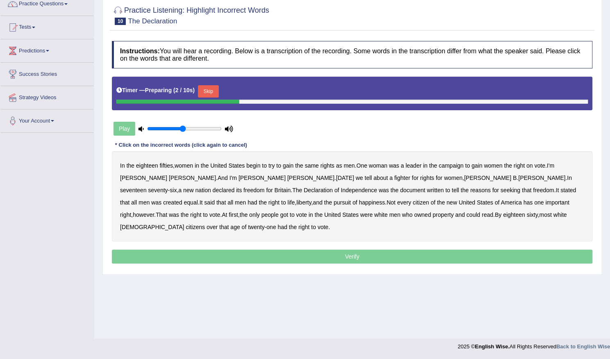
click at [215, 89] on button "Skip" at bounding box center [208, 91] width 20 height 12
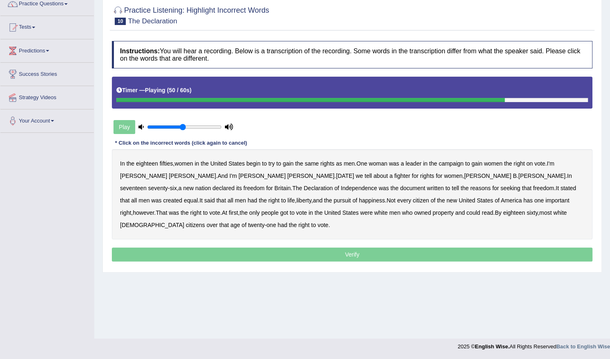
click at [288, 209] on b "got" at bounding box center [284, 212] width 8 height 7
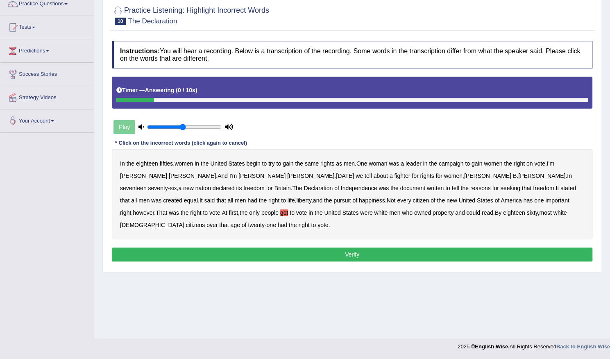
click at [272, 185] on b "for" at bounding box center [269, 188] width 7 height 7
click at [435, 247] on button "Verify" at bounding box center [352, 254] width 481 height 14
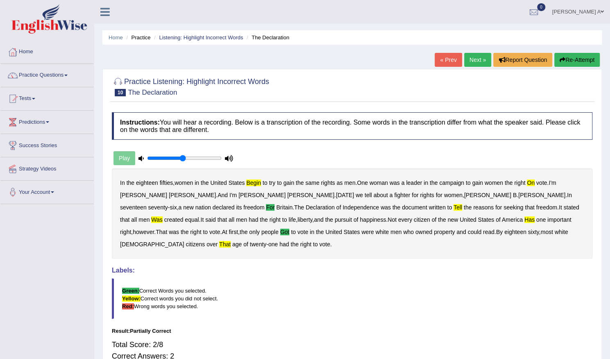
click at [573, 55] on button "Re-Attempt" at bounding box center [576, 60] width 45 height 14
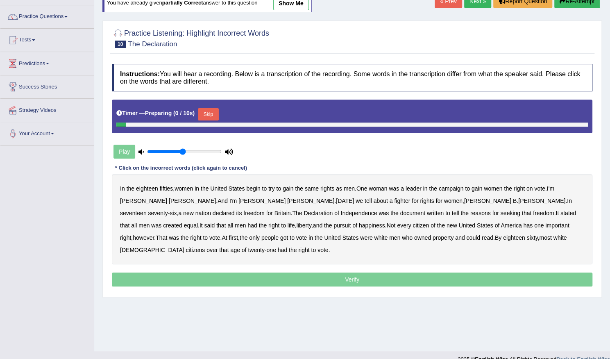
scroll to position [71, 0]
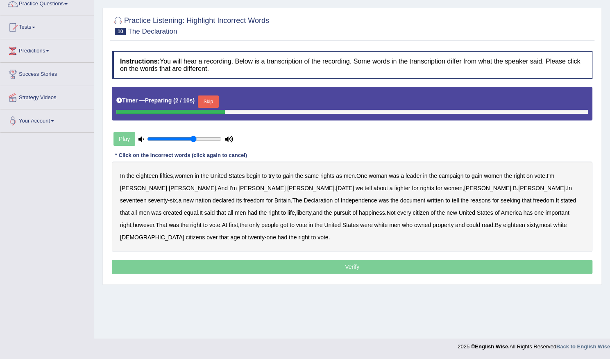
type input "0.65"
click at [193, 138] on input "range" at bounding box center [184, 139] width 75 height 7
click at [213, 101] on button "Skip" at bounding box center [208, 101] width 20 height 12
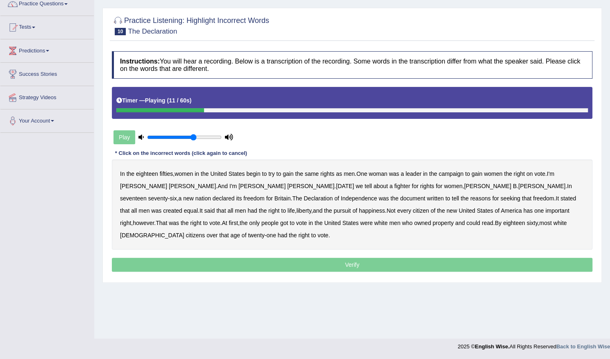
click at [533, 173] on b "on" at bounding box center [529, 173] width 7 height 7
click at [272, 195] on b "for" at bounding box center [269, 198] width 7 height 7
click at [452, 199] on b "tell" at bounding box center [455, 198] width 7 height 7
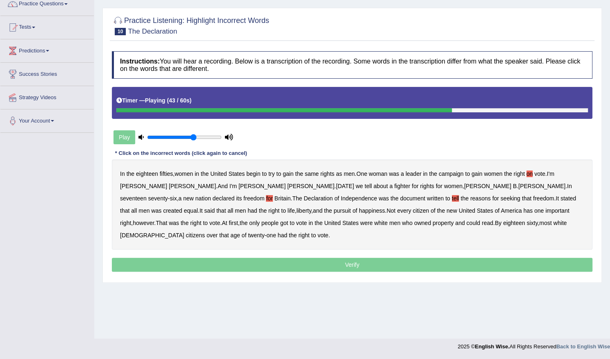
click at [523, 212] on b "has" at bounding box center [527, 210] width 9 height 7
click at [288, 220] on b "got" at bounding box center [284, 223] width 8 height 7
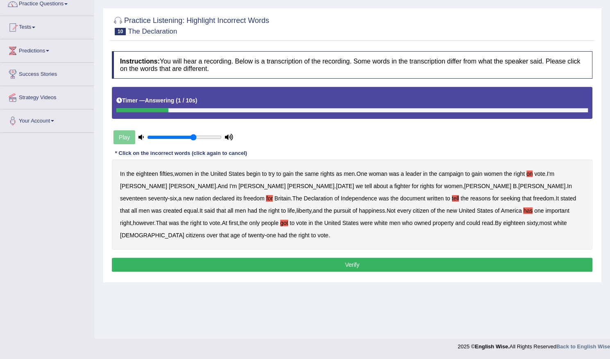
click at [465, 258] on button "Verify" at bounding box center [352, 265] width 481 height 14
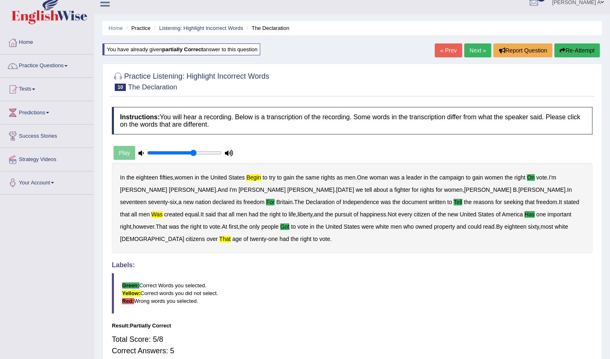
scroll to position [0, 0]
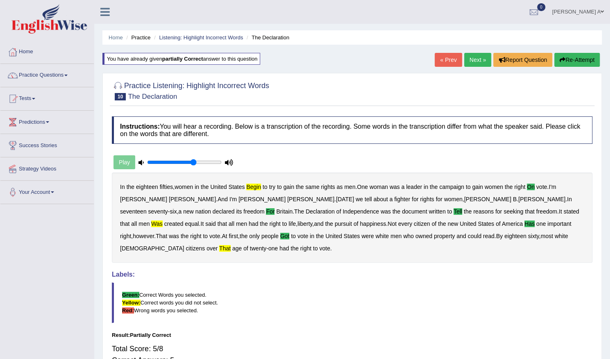
click at [478, 64] on link "Next »" at bounding box center [477, 60] width 27 height 14
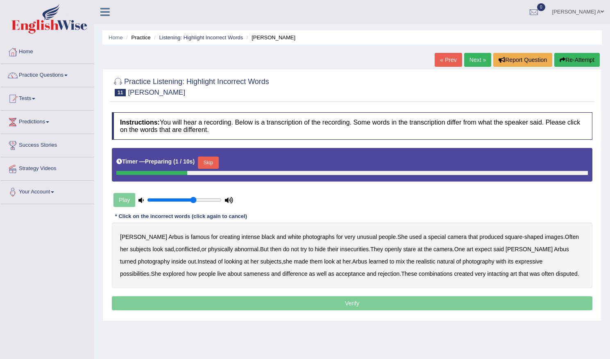
click at [213, 157] on button "Skip" at bounding box center [208, 163] width 20 height 12
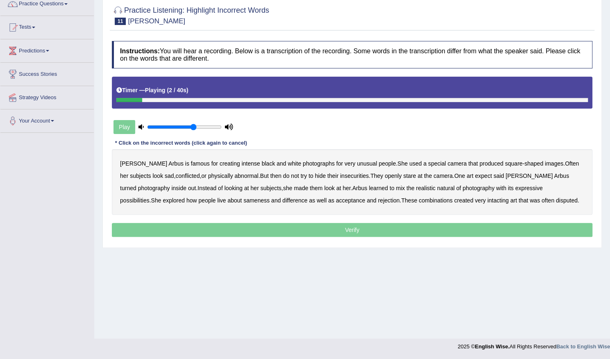
click at [191, 164] on b "famous" at bounding box center [200, 163] width 19 height 7
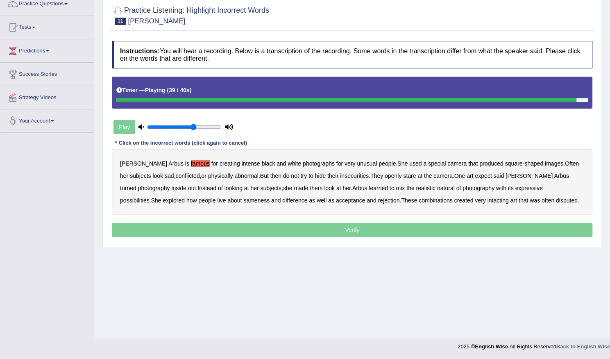
click at [487, 201] on b "intacting" at bounding box center [497, 200] width 21 height 7
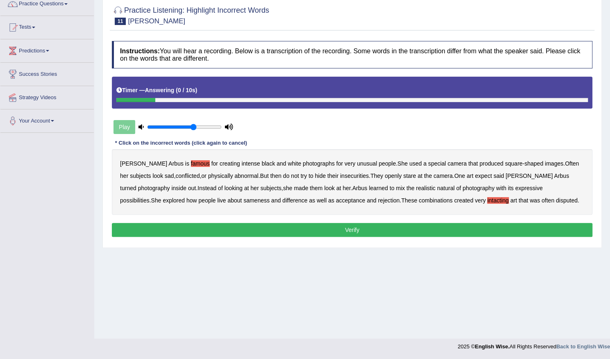
click at [378, 230] on button "Verify" at bounding box center [352, 230] width 481 height 14
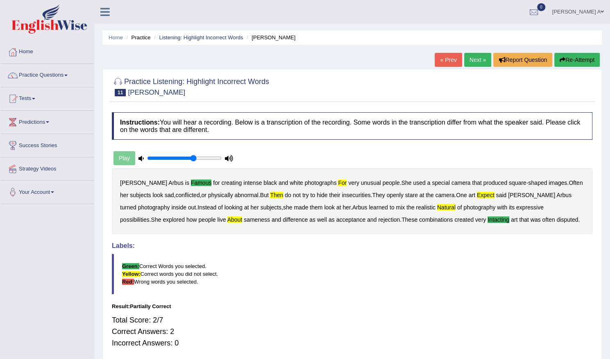
click at [569, 60] on button "Re-Attempt" at bounding box center [576, 60] width 45 height 14
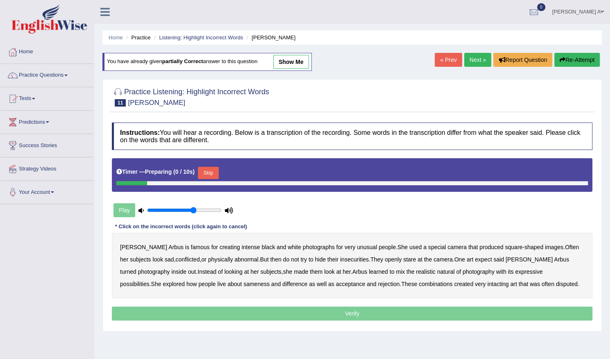
click at [208, 170] on button "Skip" at bounding box center [208, 173] width 20 height 12
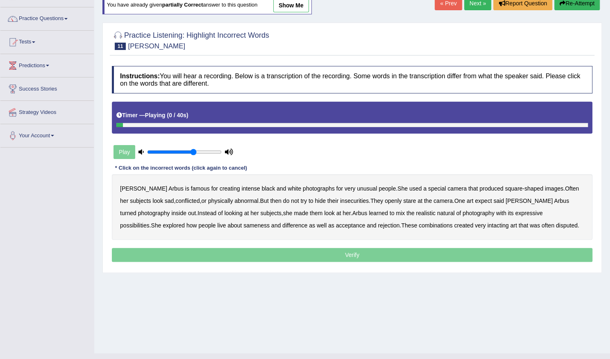
scroll to position [71, 0]
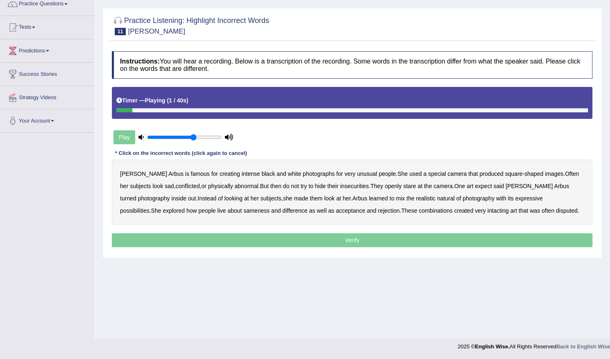
click at [191, 174] on b "famous" at bounding box center [200, 173] width 19 height 7
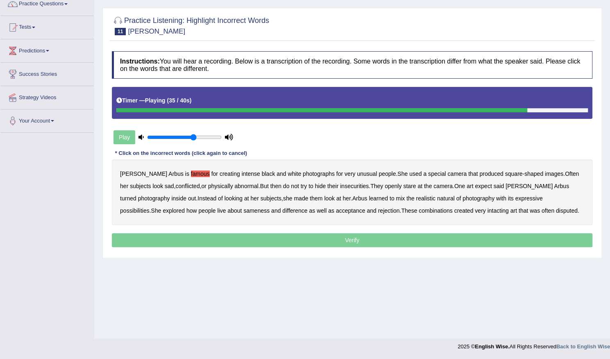
click at [227, 211] on b "about" at bounding box center [234, 210] width 14 height 7
click at [487, 207] on b "intacting" at bounding box center [497, 210] width 21 height 7
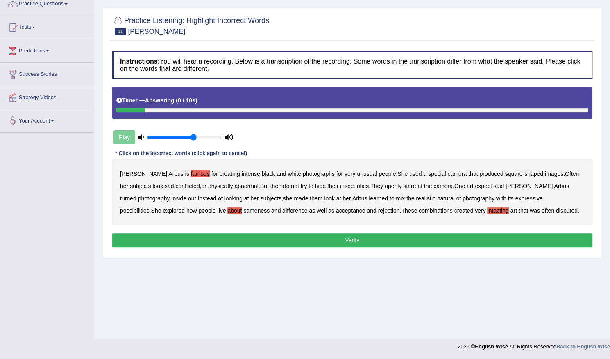
click at [377, 242] on button "Verify" at bounding box center [352, 240] width 481 height 14
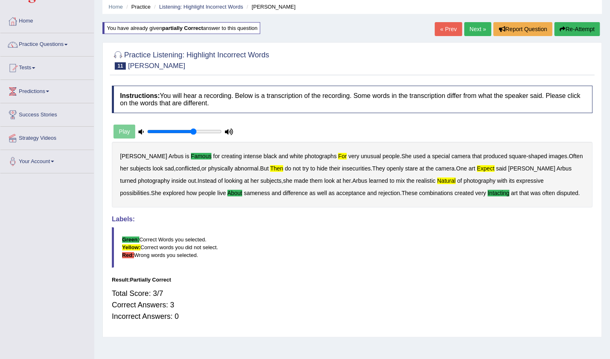
scroll to position [0, 0]
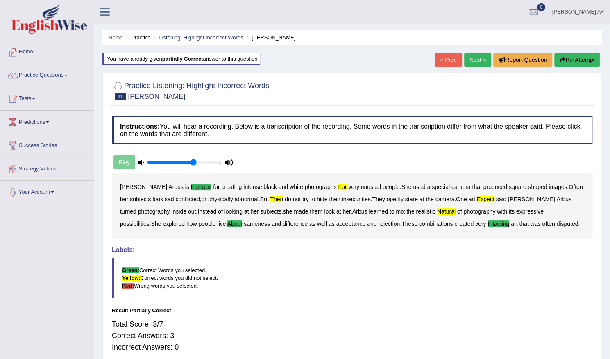
click at [481, 63] on link "Next »" at bounding box center [477, 60] width 27 height 14
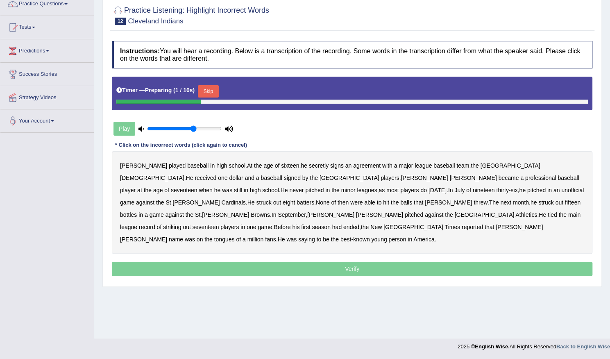
click at [214, 87] on button "Skip" at bounding box center [208, 91] width 20 height 12
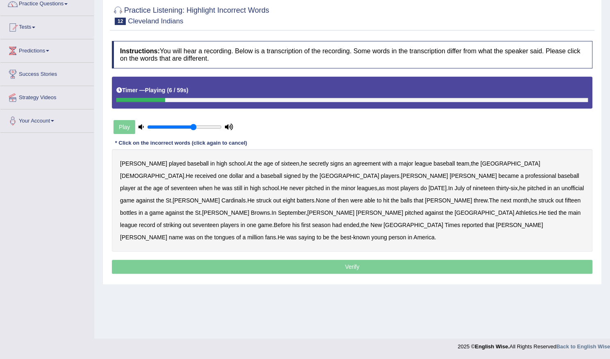
click at [330, 162] on b "signs" at bounding box center [337, 163] width 14 height 7
click at [345, 163] on b "an" at bounding box center [348, 163] width 7 height 7
click at [212, 185] on b "when" at bounding box center [206, 188] width 14 height 7
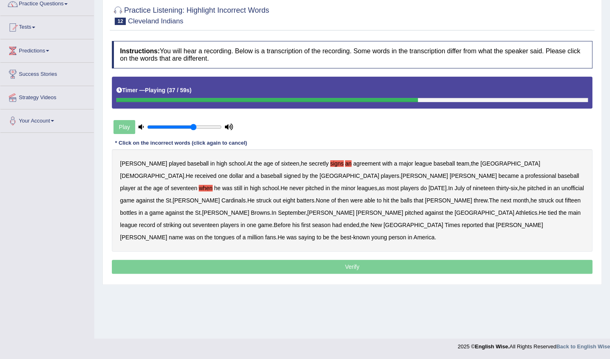
click at [137, 209] on b "bottles" at bounding box center [128, 212] width 17 height 7
drag, startPoint x: 155, startPoint y: 212, endPoint x: 163, endPoint y: 213, distance: 8.2
click at [568, 212] on b "main" at bounding box center [574, 212] width 12 height 7
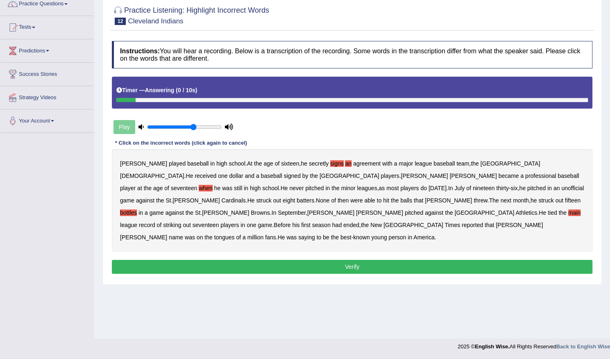
click at [332, 260] on button "Verify" at bounding box center [352, 267] width 481 height 14
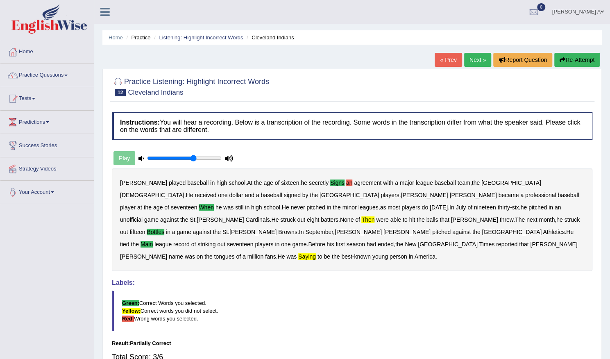
click at [476, 56] on link "Next »" at bounding box center [477, 60] width 27 height 14
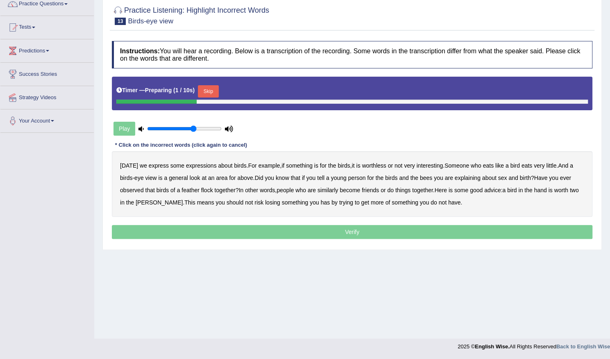
click at [208, 90] on button "Skip" at bounding box center [208, 91] width 20 height 12
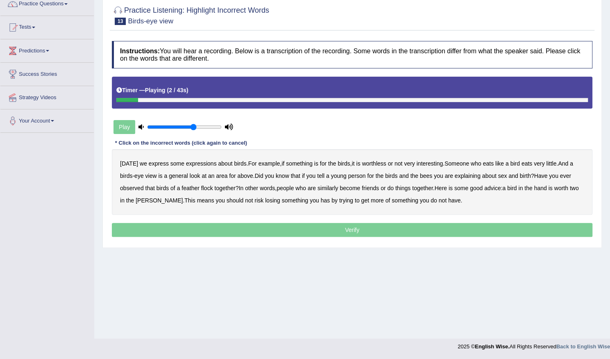
drag, startPoint x: 158, startPoint y: 163, endPoint x: 194, endPoint y: 164, distance: 36.1
click at [158, 163] on b "express" at bounding box center [159, 163] width 20 height 7
drag, startPoint x: 230, startPoint y: 175, endPoint x: 266, endPoint y: 175, distance: 36.1
click at [231, 175] on b "for" at bounding box center [232, 175] width 7 height 7
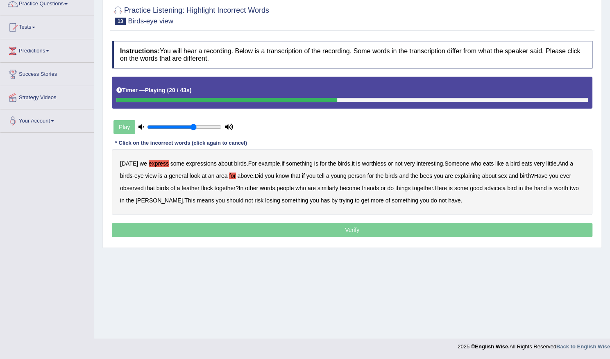
click at [373, 176] on b "for" at bounding box center [370, 175] width 7 height 7
click at [321, 200] on b "has" at bounding box center [325, 200] width 9 height 7
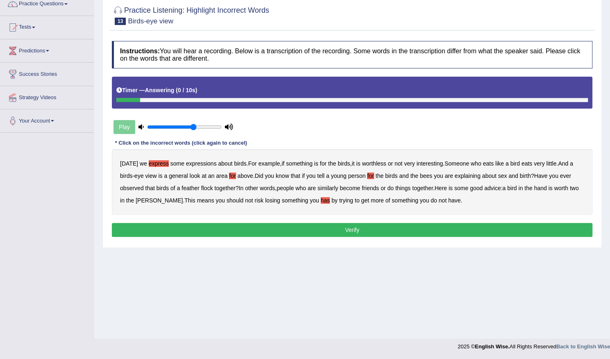
click at [380, 230] on button "Verify" at bounding box center [352, 230] width 481 height 14
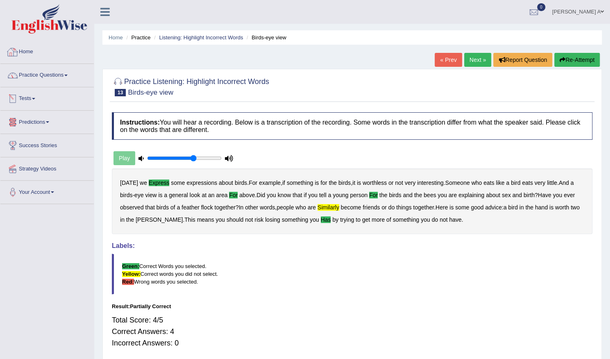
click at [67, 73] on link "Practice Questions" at bounding box center [46, 74] width 93 height 20
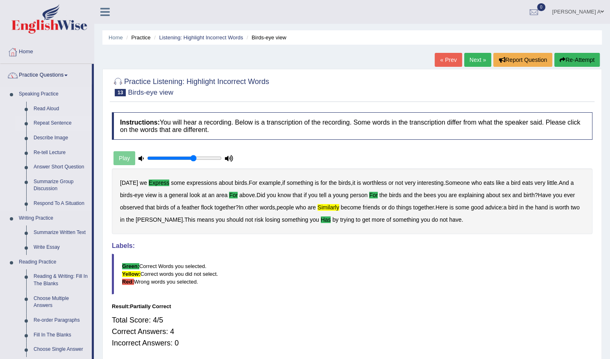
click at [63, 122] on link "Repeat Sentence" at bounding box center [61, 123] width 62 height 15
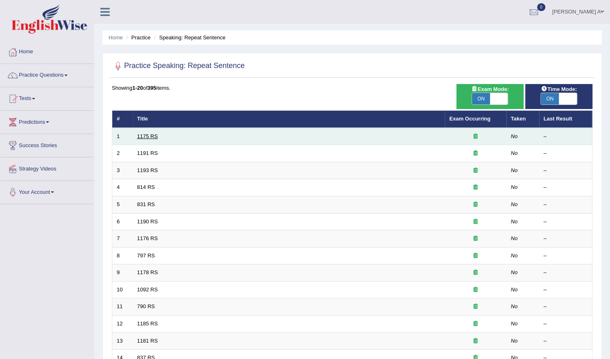
click at [152, 137] on link "1175 RS" at bounding box center [147, 136] width 21 height 6
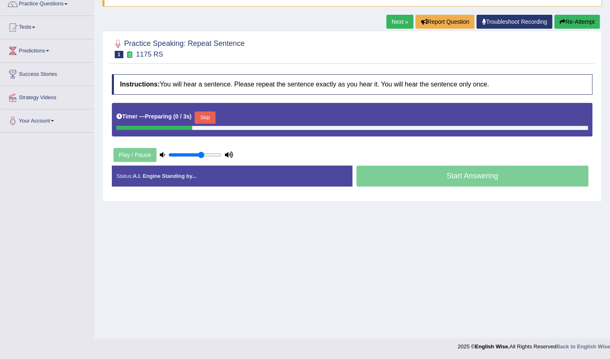
scroll to position [71, 0]
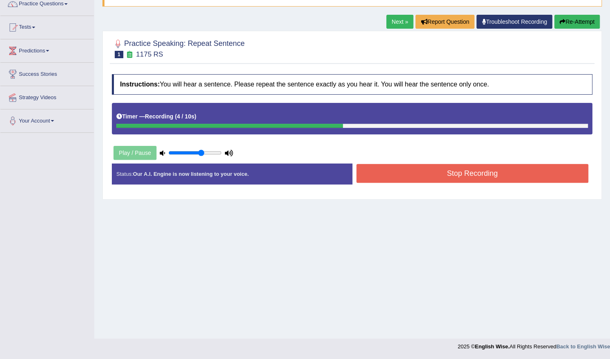
click at [402, 172] on button "Stop Recording" at bounding box center [472, 173] width 232 height 19
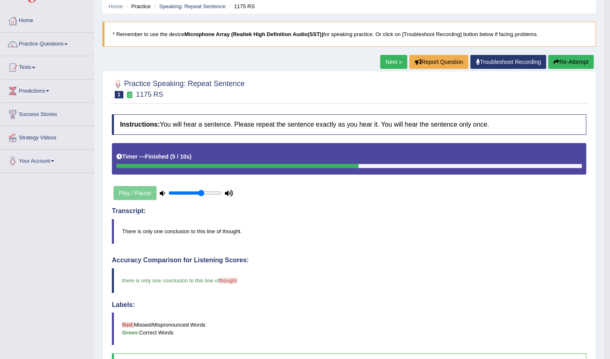
scroll to position [0, 0]
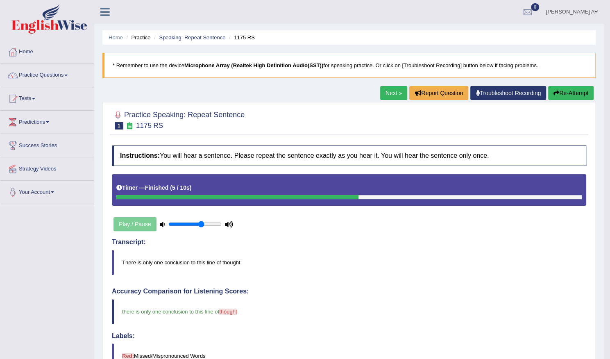
click at [381, 91] on link "Next »" at bounding box center [393, 93] width 27 height 14
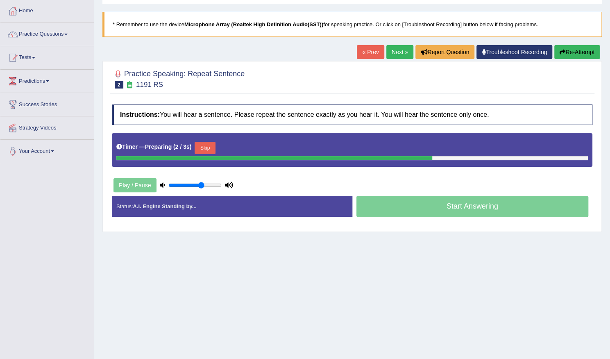
click at [207, 147] on button "Skip" at bounding box center [205, 148] width 20 height 12
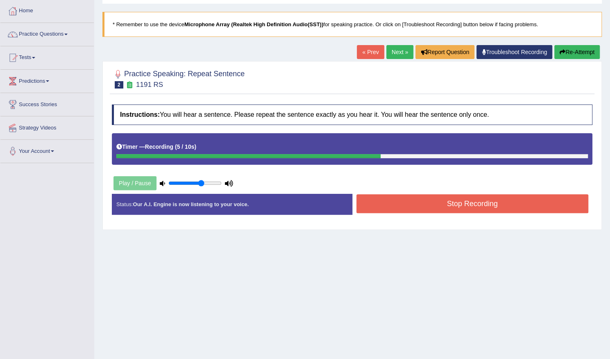
click at [423, 202] on button "Stop Recording" at bounding box center [472, 203] width 232 height 19
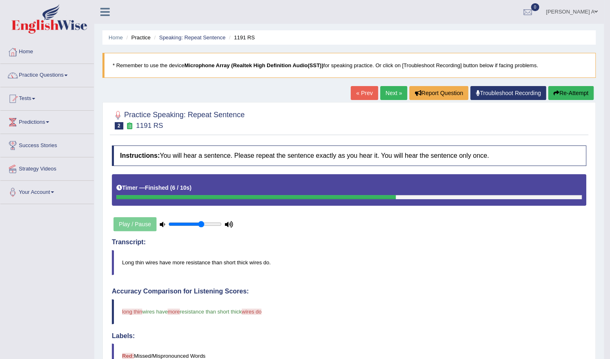
click at [583, 94] on button "Re-Attempt" at bounding box center [570, 93] width 45 height 14
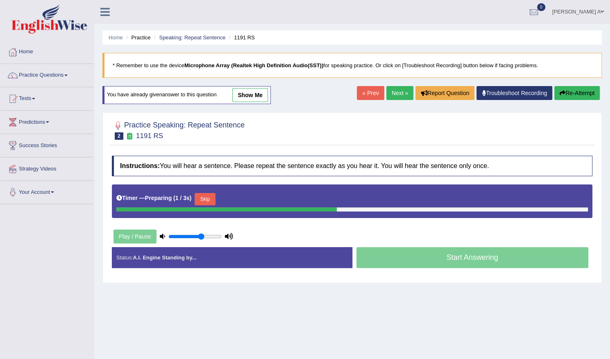
click at [213, 199] on button "Skip" at bounding box center [205, 199] width 20 height 12
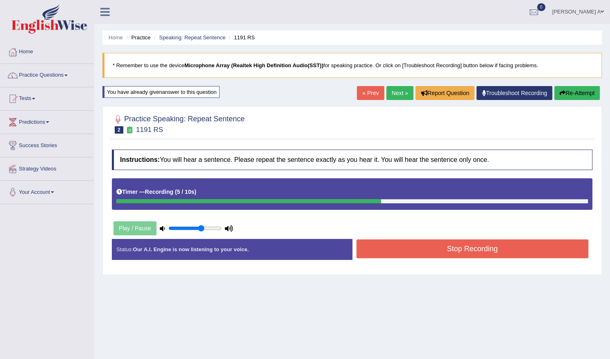
click at [387, 243] on button "Stop Recording" at bounding box center [472, 248] width 232 height 19
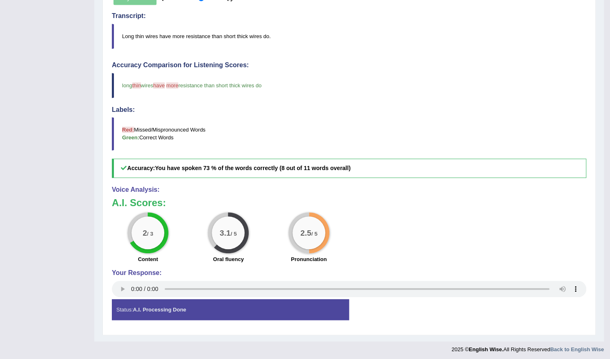
scroll to position [66, 0]
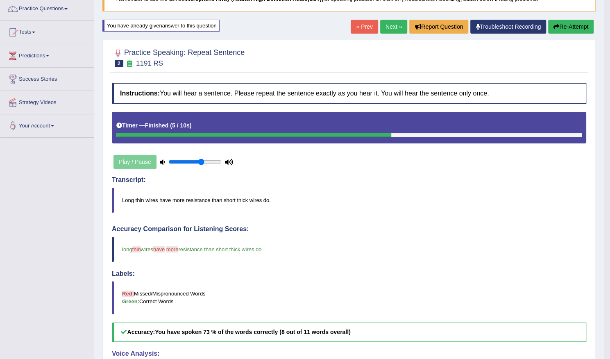
click at [393, 24] on link "Next »" at bounding box center [393, 27] width 27 height 14
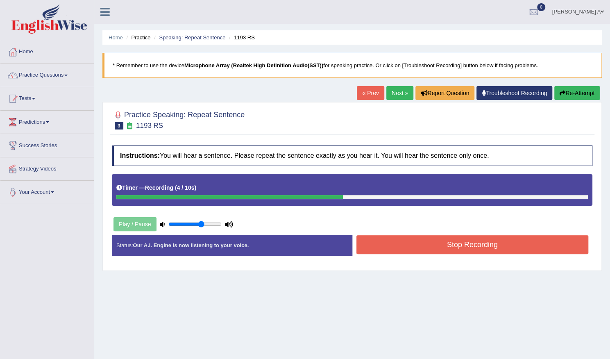
click at [403, 245] on button "Stop Recording" at bounding box center [472, 244] width 232 height 19
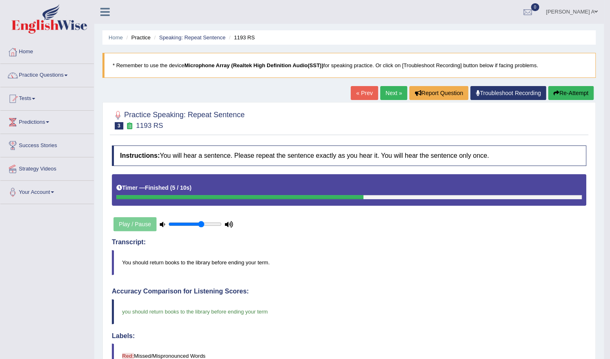
click at [391, 91] on link "Next »" at bounding box center [393, 93] width 27 height 14
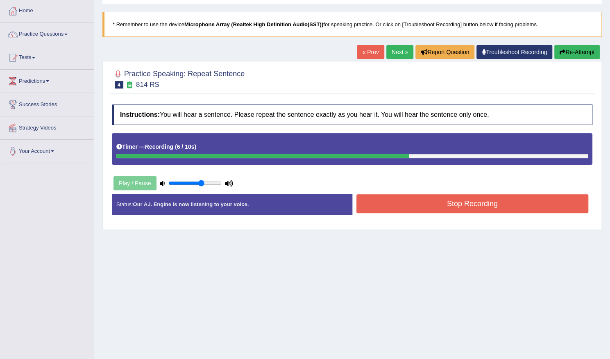
click at [384, 205] on button "Stop Recording" at bounding box center [472, 203] width 232 height 19
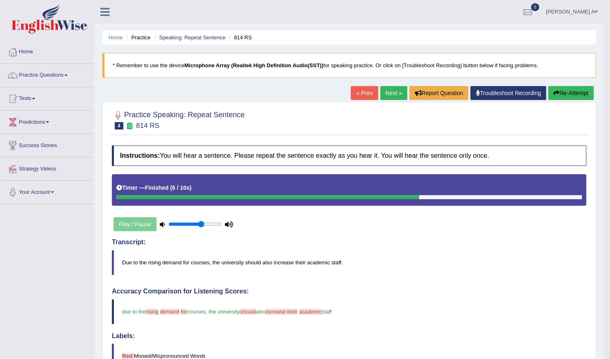
click at [387, 94] on link "Next »" at bounding box center [393, 93] width 27 height 14
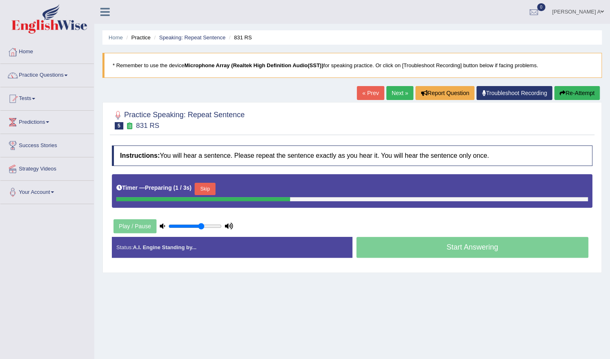
click at [209, 186] on button "Skip" at bounding box center [205, 189] width 20 height 12
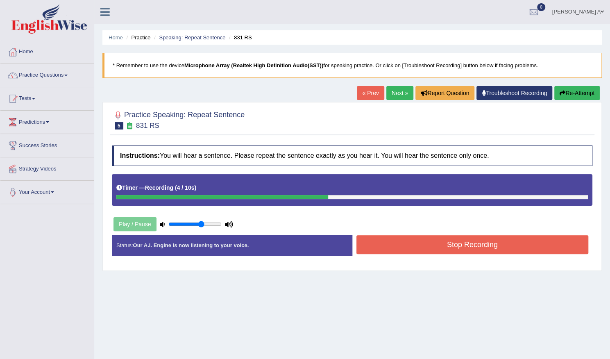
click at [388, 243] on button "Stop Recording" at bounding box center [472, 244] width 232 height 19
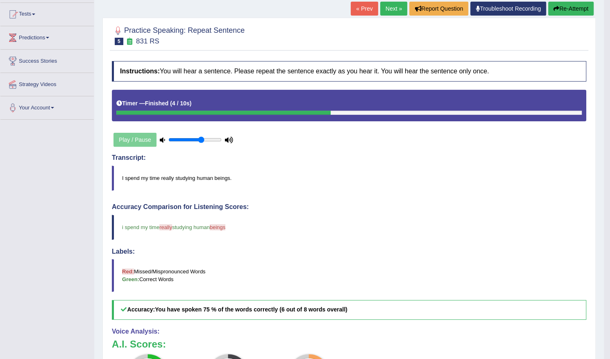
scroll to position [41, 0]
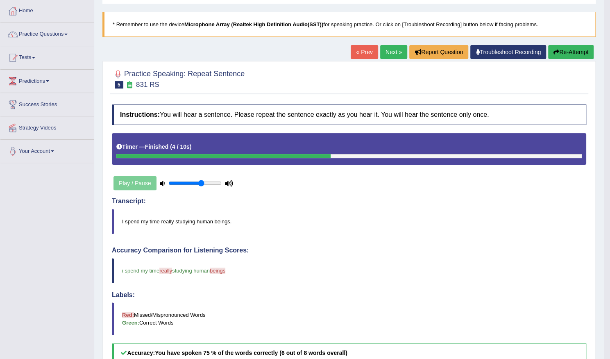
click at [572, 51] on button "Re-Attempt" at bounding box center [570, 52] width 45 height 14
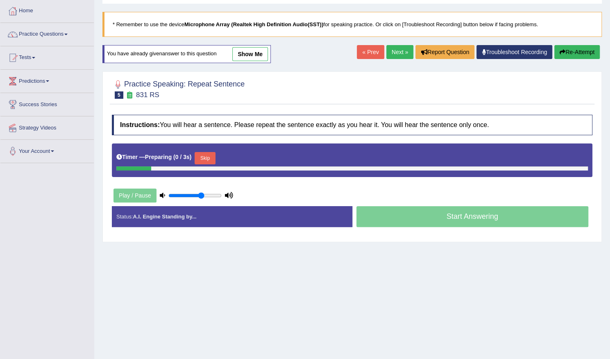
scroll to position [41, 0]
click at [206, 154] on button "Skip" at bounding box center [205, 158] width 20 height 12
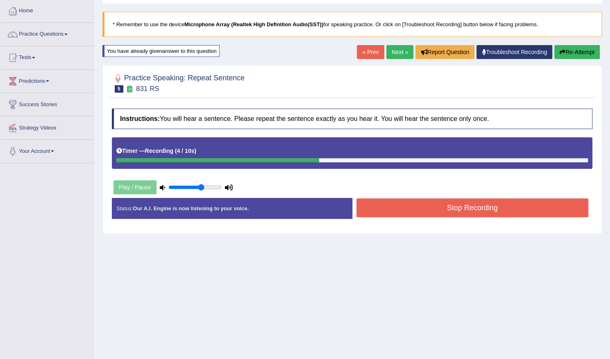
click at [383, 208] on button "Stop Recording" at bounding box center [472, 207] width 232 height 19
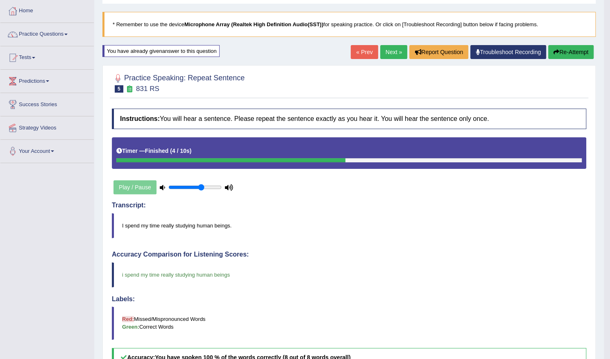
click at [390, 52] on link "Next »" at bounding box center [393, 52] width 27 height 14
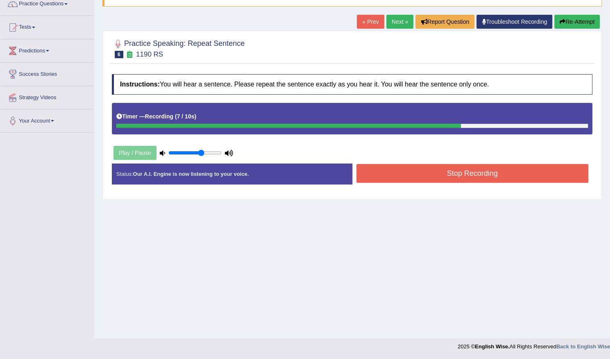
click at [411, 175] on button "Stop Recording" at bounding box center [472, 173] width 232 height 19
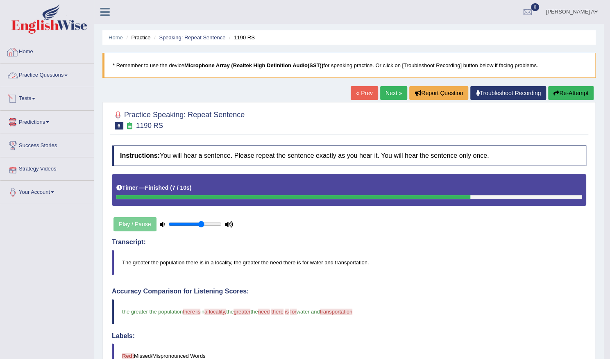
click at [64, 72] on link "Practice Questions" at bounding box center [46, 74] width 93 height 20
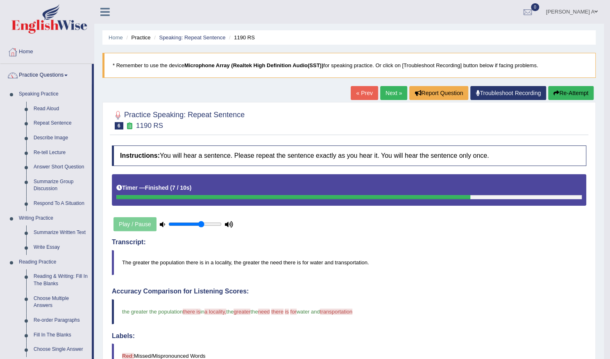
click at [396, 93] on link "Next »" at bounding box center [393, 93] width 27 height 14
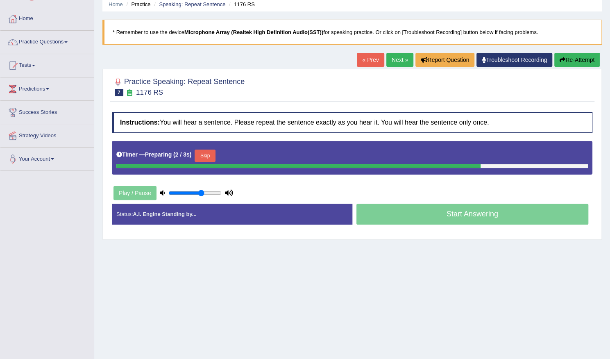
scroll to position [41, 0]
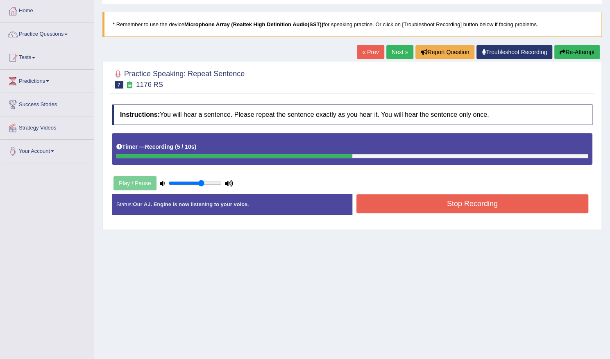
click at [413, 200] on button "Stop Recording" at bounding box center [472, 203] width 232 height 19
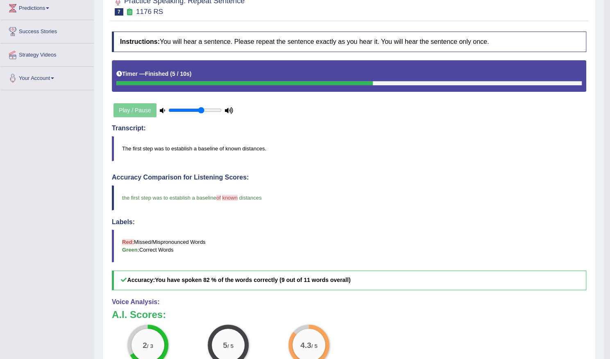
scroll to position [0, 0]
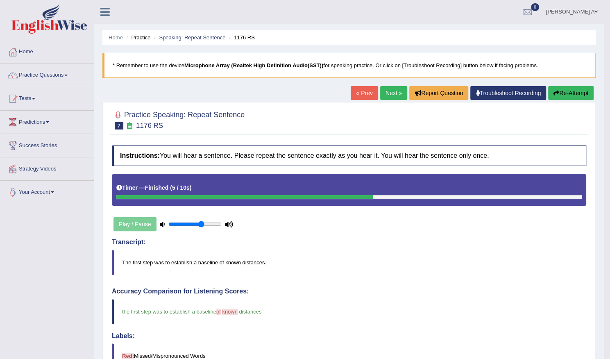
click at [390, 92] on link "Next »" at bounding box center [393, 93] width 27 height 14
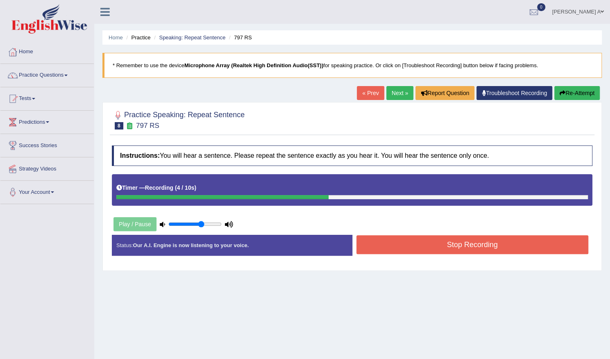
click at [420, 243] on button "Stop Recording" at bounding box center [472, 244] width 232 height 19
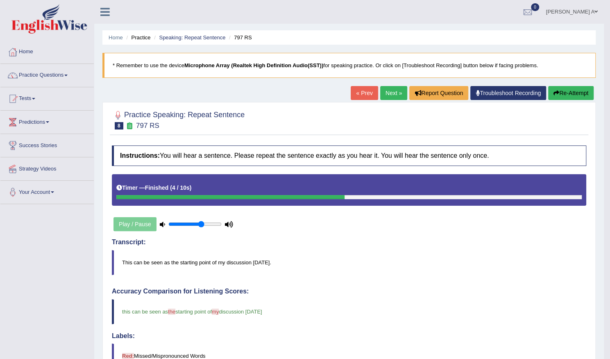
click at [391, 91] on link "Next »" at bounding box center [393, 93] width 27 height 14
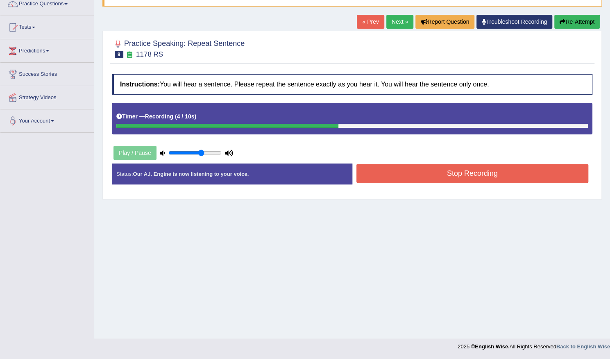
click at [413, 171] on button "Stop Recording" at bounding box center [472, 173] width 232 height 19
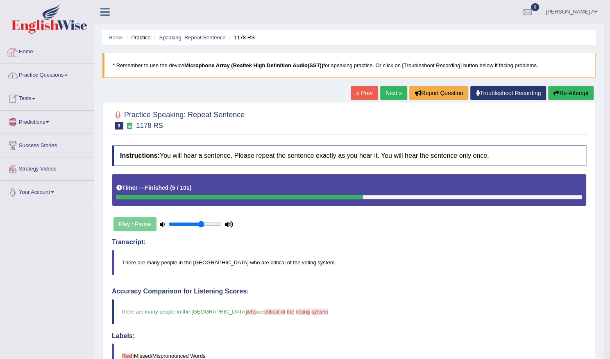
click at [67, 79] on link "Practice Questions" at bounding box center [46, 74] width 93 height 20
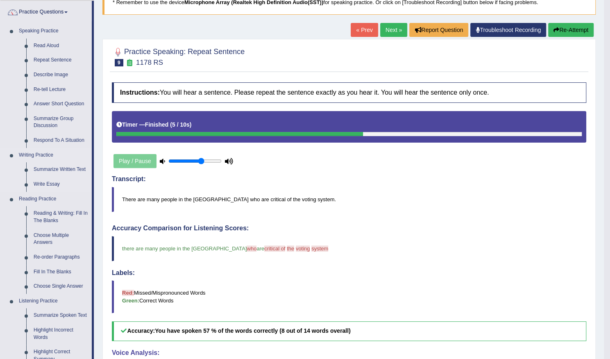
scroll to position [82, 0]
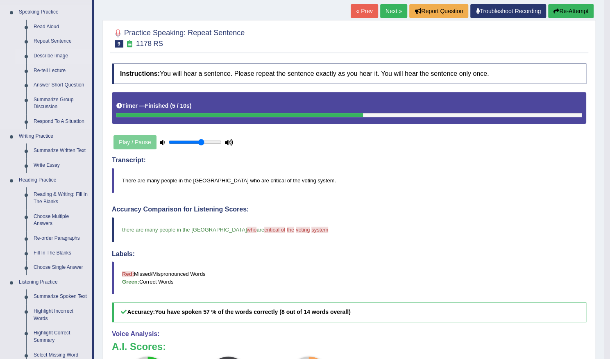
click at [52, 56] on link "Describe Image" at bounding box center [61, 56] width 62 height 15
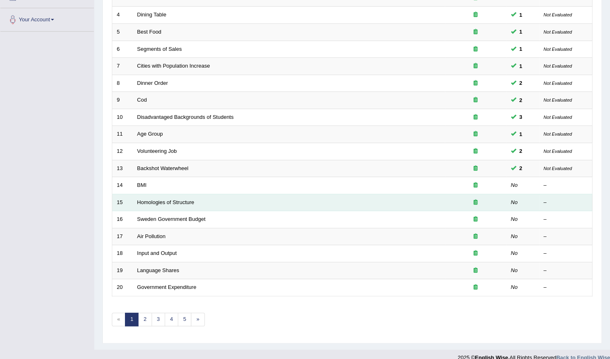
scroll to position [179, 0]
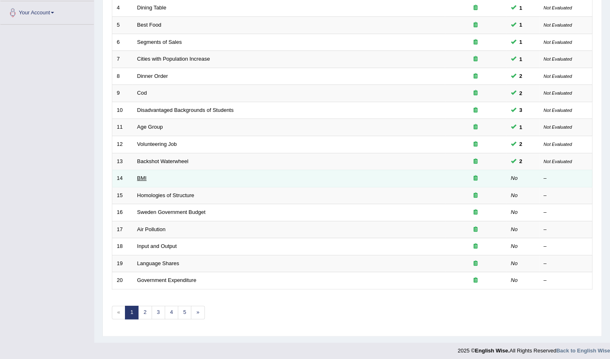
click at [143, 175] on link "BMI" at bounding box center [141, 178] width 9 height 6
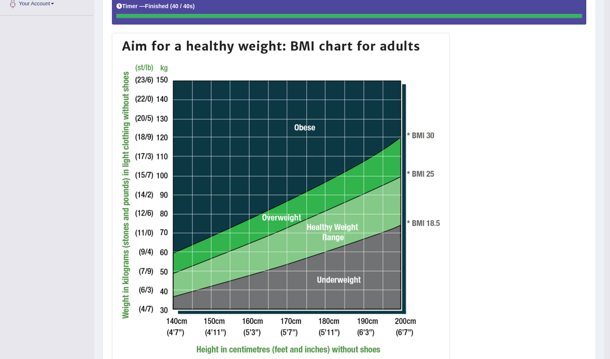
scroll to position [25, 0]
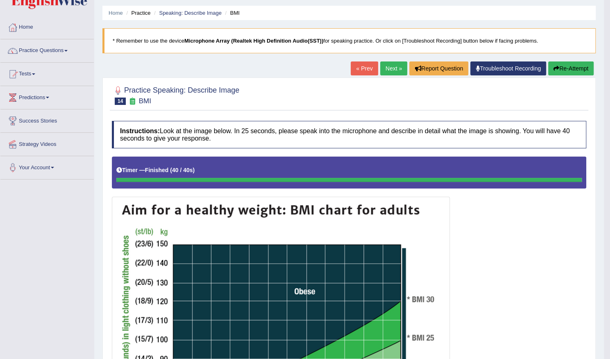
click at [389, 66] on link "Next »" at bounding box center [393, 68] width 27 height 14
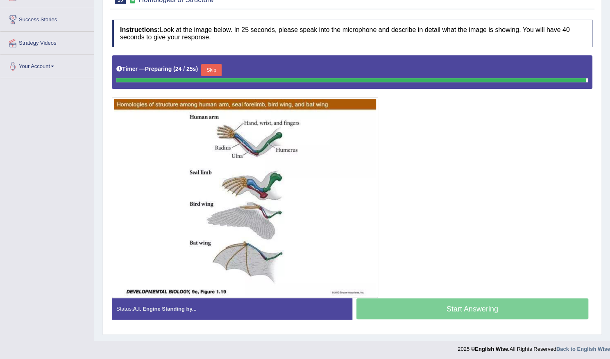
scroll to position [125, 0]
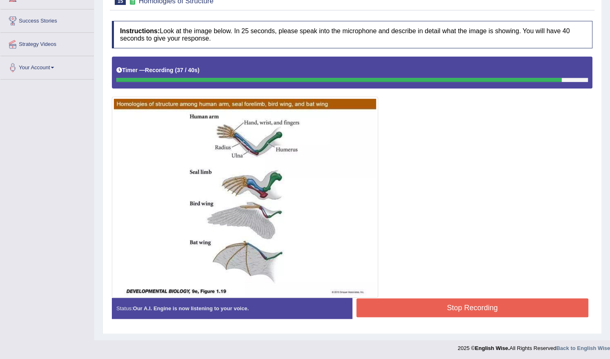
click at [424, 300] on button "Stop Recording" at bounding box center [472, 307] width 232 height 19
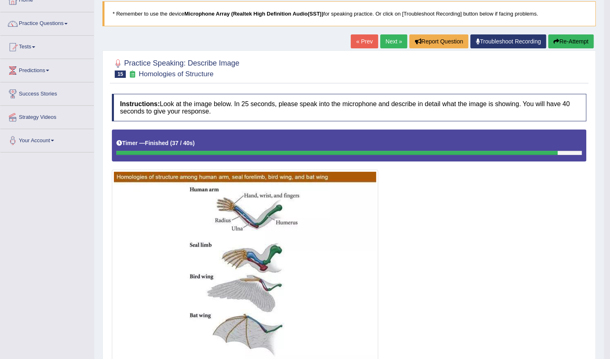
scroll to position [43, 0]
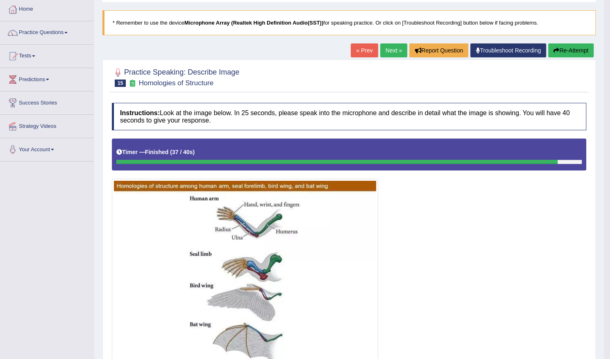
click at [562, 49] on button "Re-Attempt" at bounding box center [570, 50] width 45 height 14
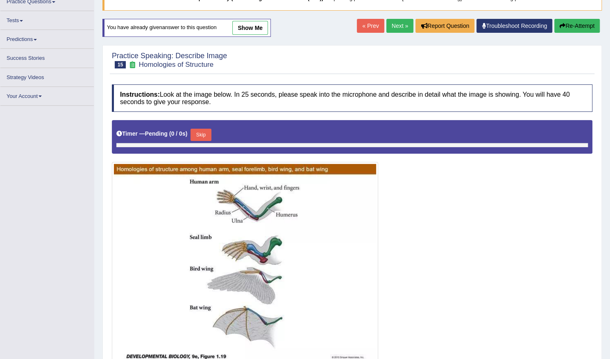
click at [201, 132] on button "Skip" at bounding box center [201, 135] width 20 height 12
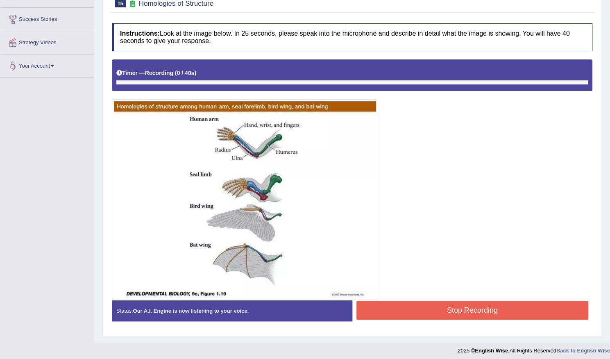
scroll to position [129, 0]
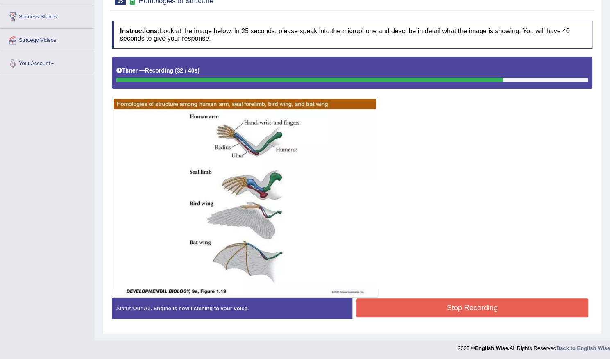
click at [413, 302] on button "Stop Recording" at bounding box center [472, 307] width 232 height 19
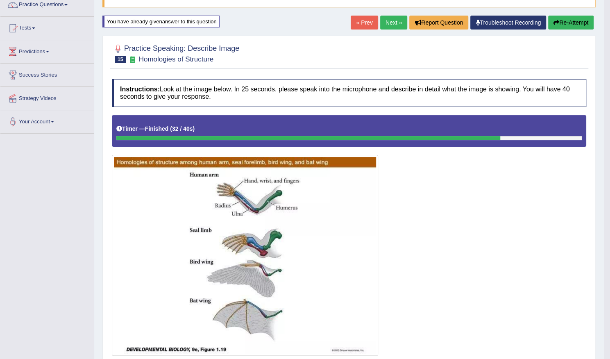
scroll to position [0, 0]
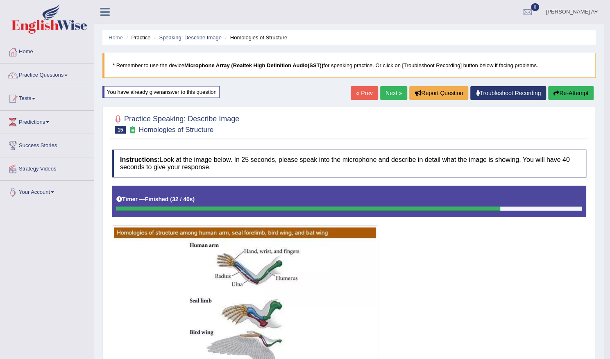
click at [393, 95] on link "Next »" at bounding box center [393, 93] width 27 height 14
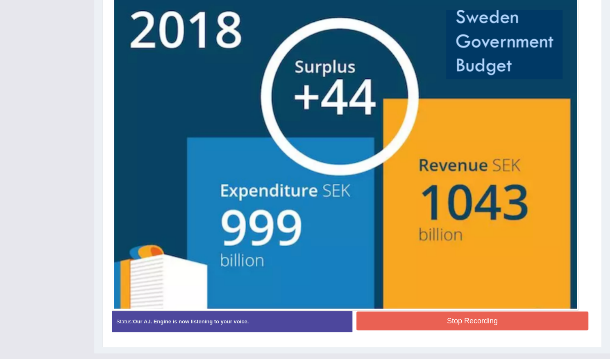
scroll to position [245, 0]
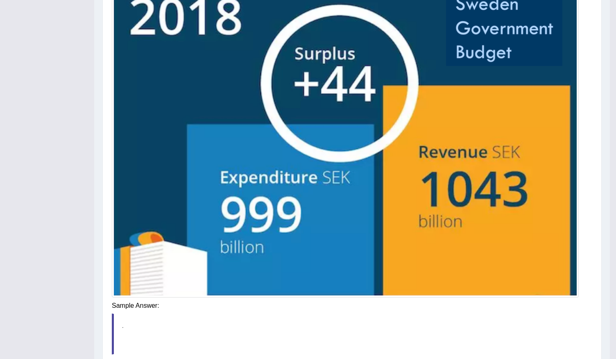
click at [383, 309] on div "Instructions: Look at the image below. In 25 seconds, please speak into the mic…" at bounding box center [352, 145] width 485 height 498
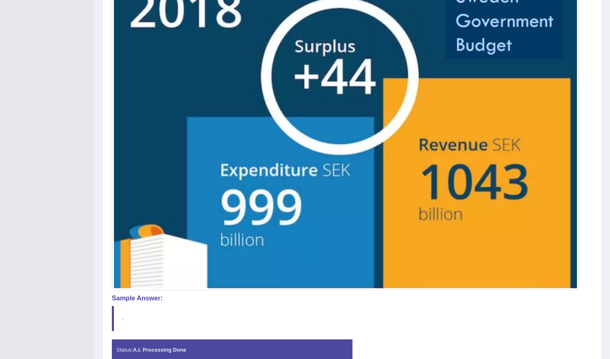
scroll to position [293, 0]
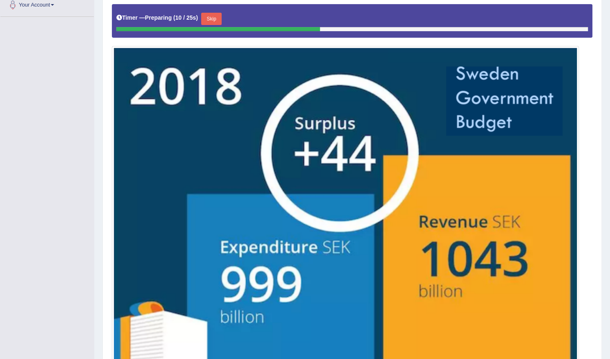
scroll to position [175, 0]
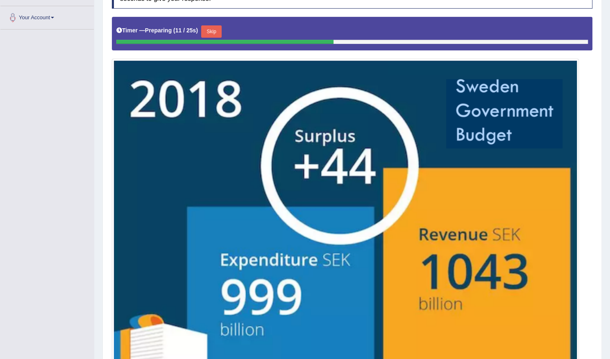
click at [218, 32] on button "Skip" at bounding box center [211, 31] width 20 height 12
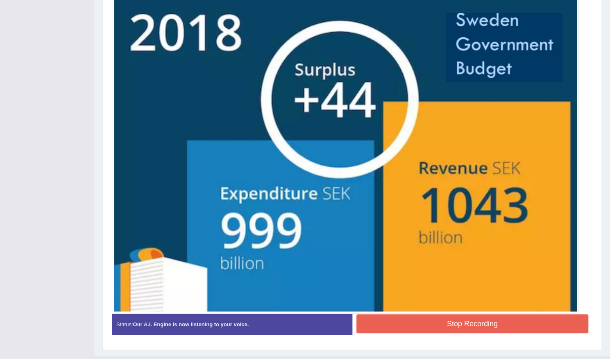
scroll to position [249, 0]
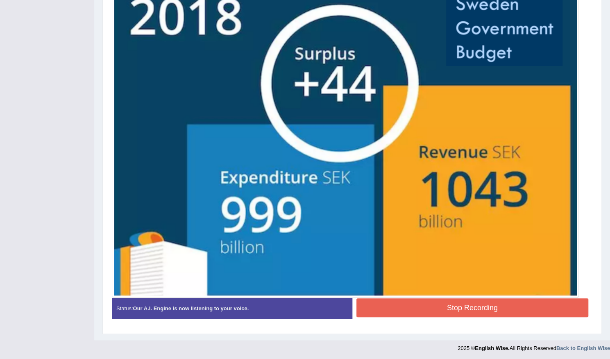
click at [447, 304] on button "Stop Recording" at bounding box center [472, 307] width 232 height 19
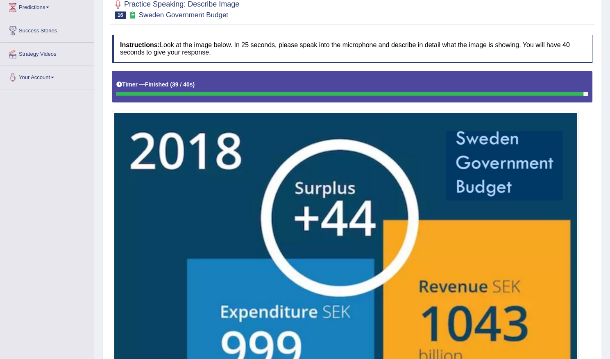
scroll to position [41, 0]
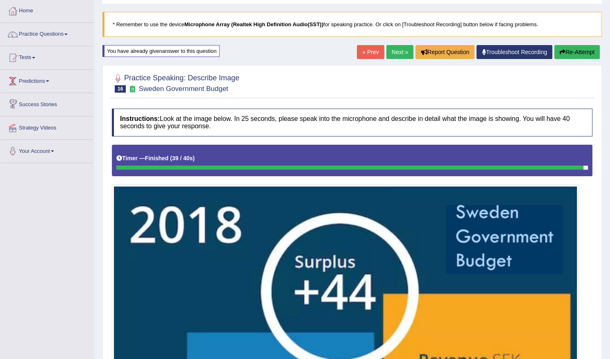
click at [48, 80] on span at bounding box center [47, 81] width 3 height 2
click at [68, 34] on span at bounding box center [65, 35] width 3 height 2
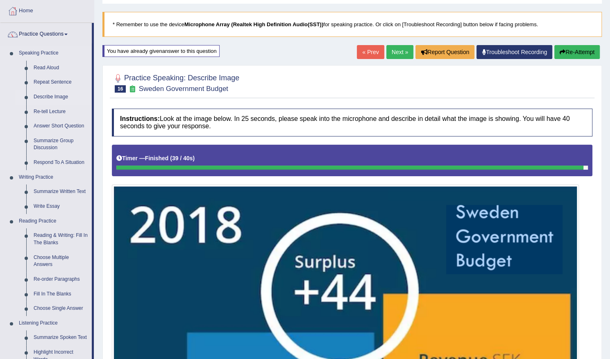
click at [62, 95] on link "Describe Image" at bounding box center [61, 97] width 62 height 15
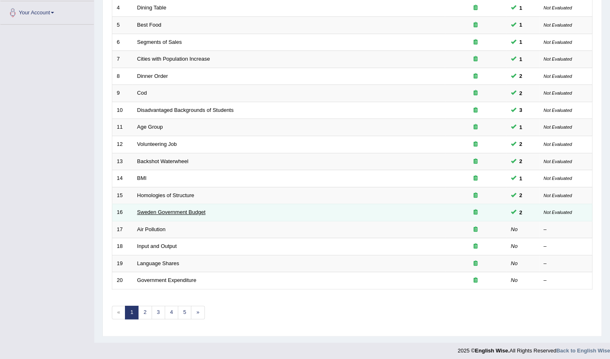
click at [179, 209] on link "Sweden Government Budget" at bounding box center [171, 212] width 68 height 6
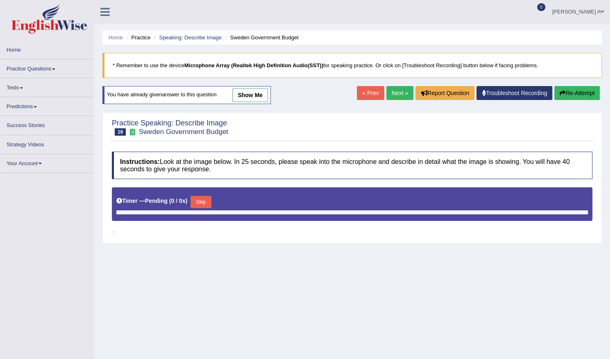
click at [252, 92] on link "show me" at bounding box center [250, 95] width 36 height 14
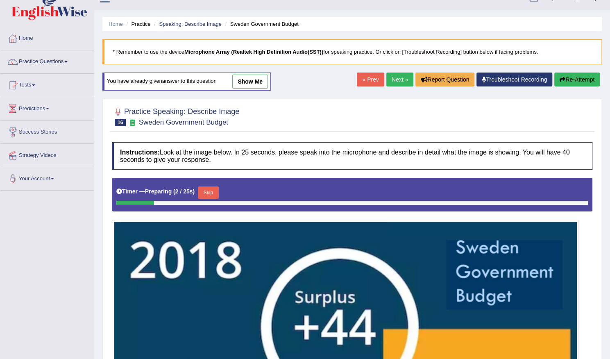
scroll to position [11, 0]
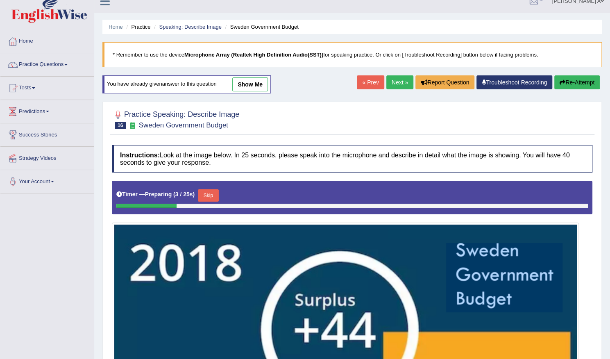
click at [253, 85] on link "show me" at bounding box center [250, 84] width 36 height 14
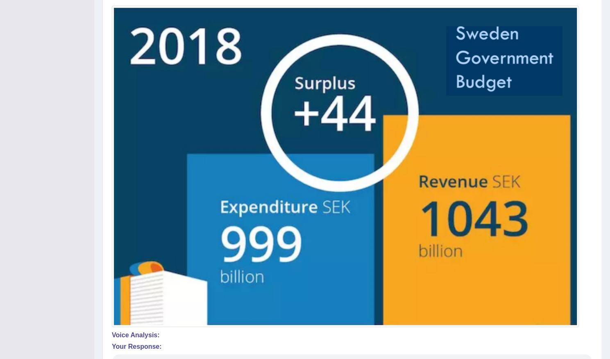
scroll to position [0, 0]
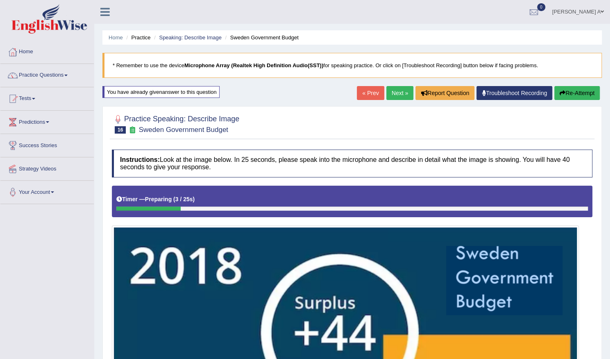
click at [49, 226] on div "Toggle navigation Home Practice Questions Speaking Practice Read Aloud Repeat S…" at bounding box center [305, 349] width 610 height 699
click at [60, 74] on link "Practice Questions" at bounding box center [46, 74] width 93 height 20
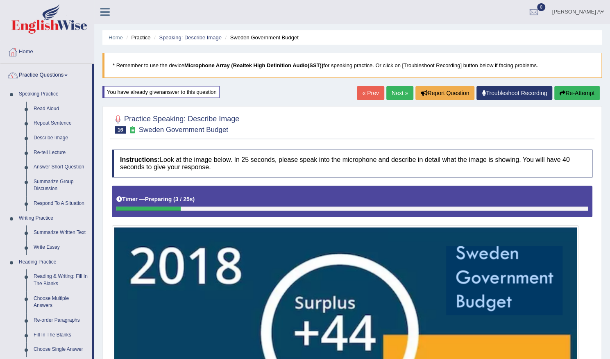
click at [395, 92] on link "Next »" at bounding box center [399, 93] width 27 height 14
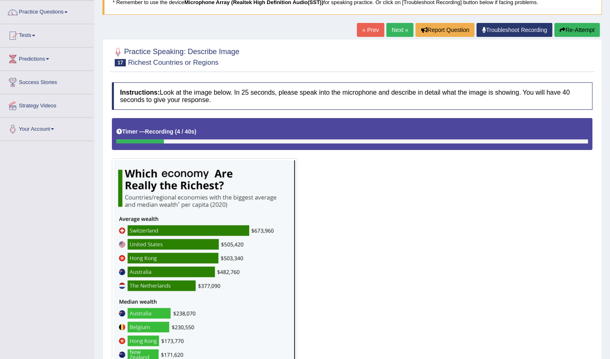
scroll to position [145, 0]
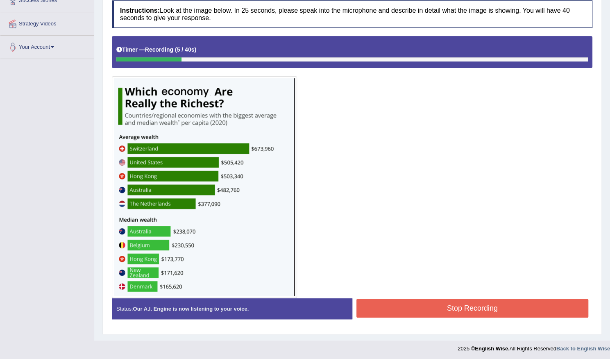
click at [439, 308] on button "Stop Recording" at bounding box center [472, 308] width 232 height 19
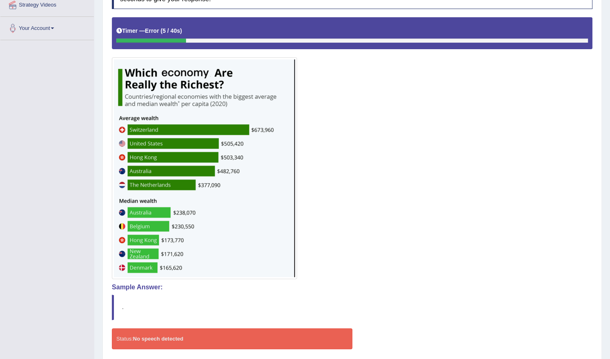
scroll to position [193, 0]
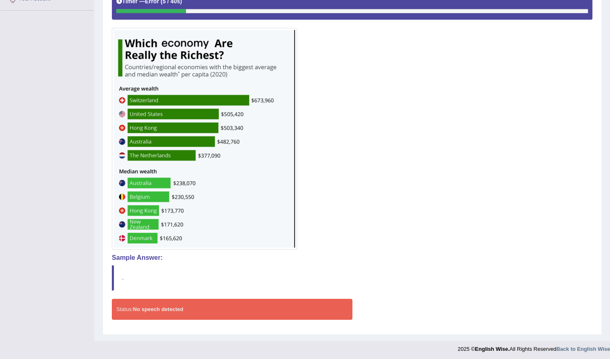
click at [289, 127] on img at bounding box center [204, 139] width 181 height 218
click at [172, 163] on img at bounding box center [204, 139] width 181 height 218
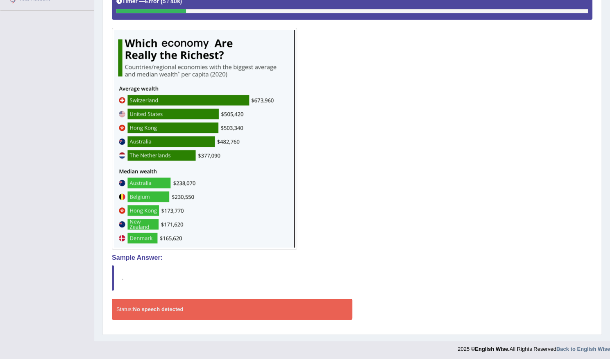
click at [177, 167] on img at bounding box center [204, 139] width 181 height 218
